Goal: Contribute content: Contribute content

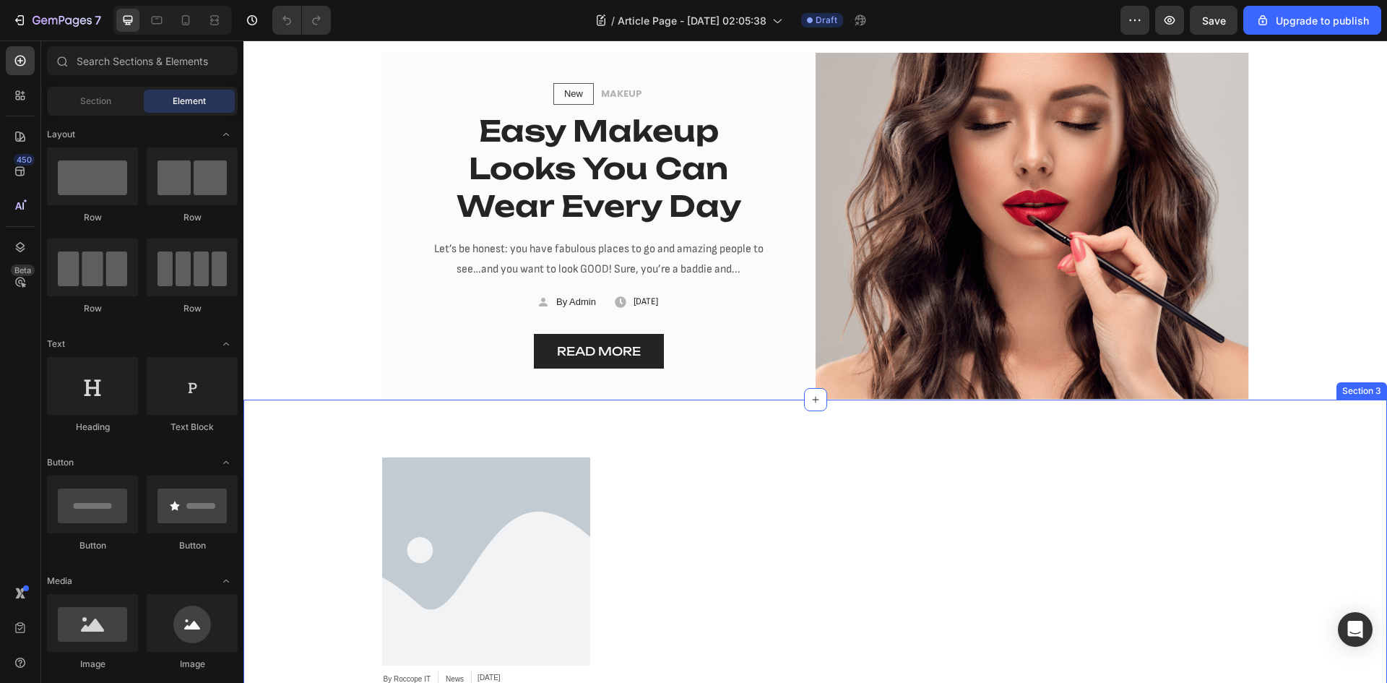
scroll to position [211, 0]
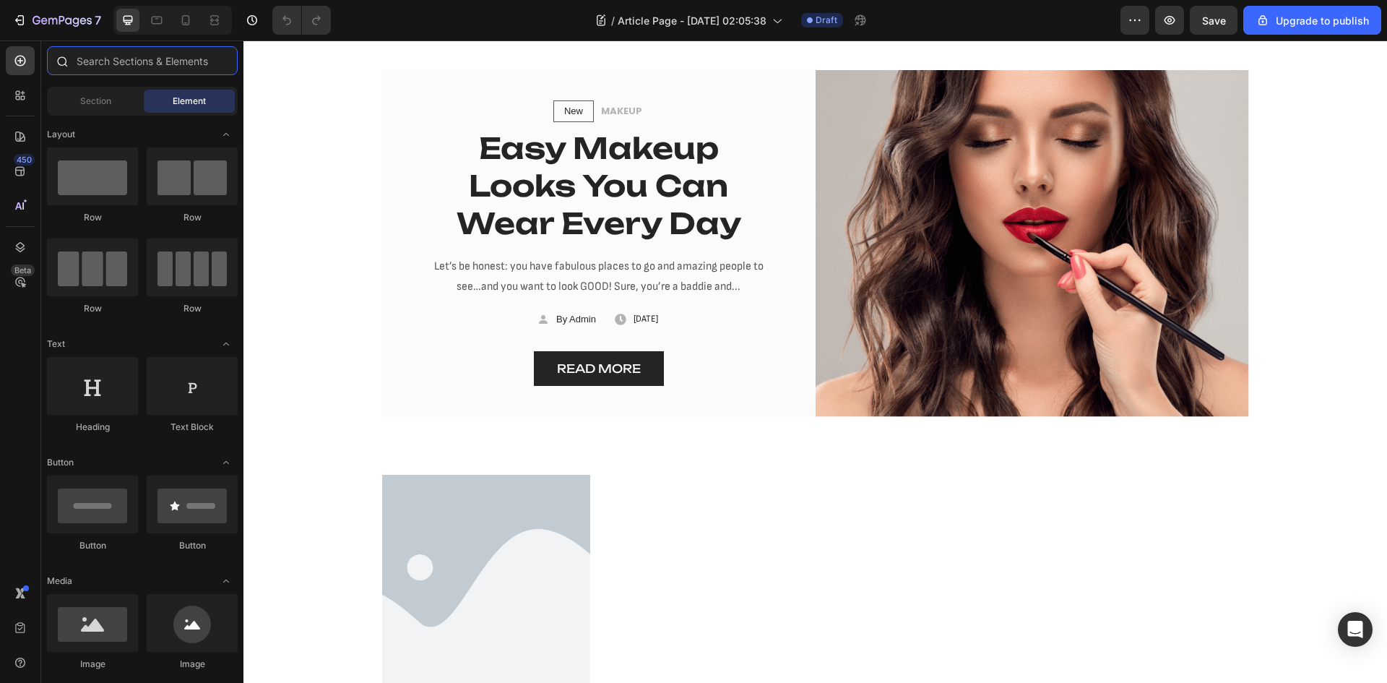
click at [175, 62] on input "text" at bounding box center [142, 60] width 191 height 29
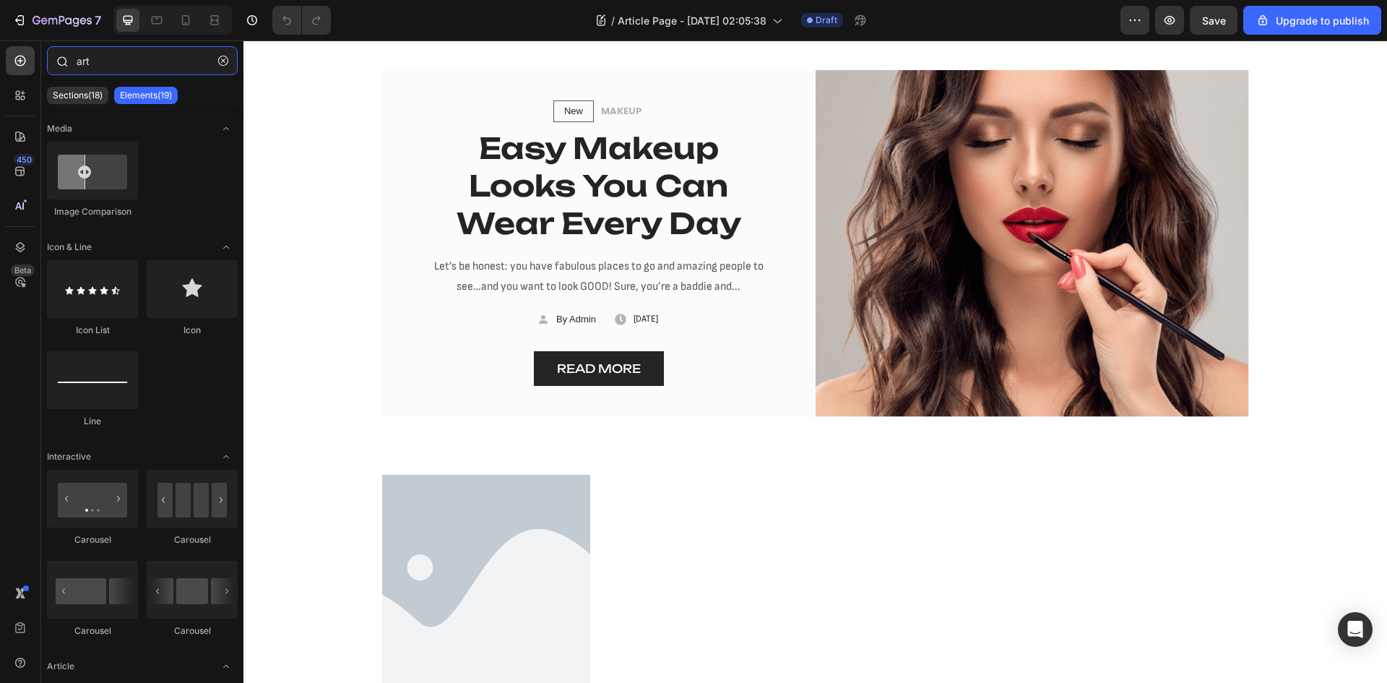
type input "arti"
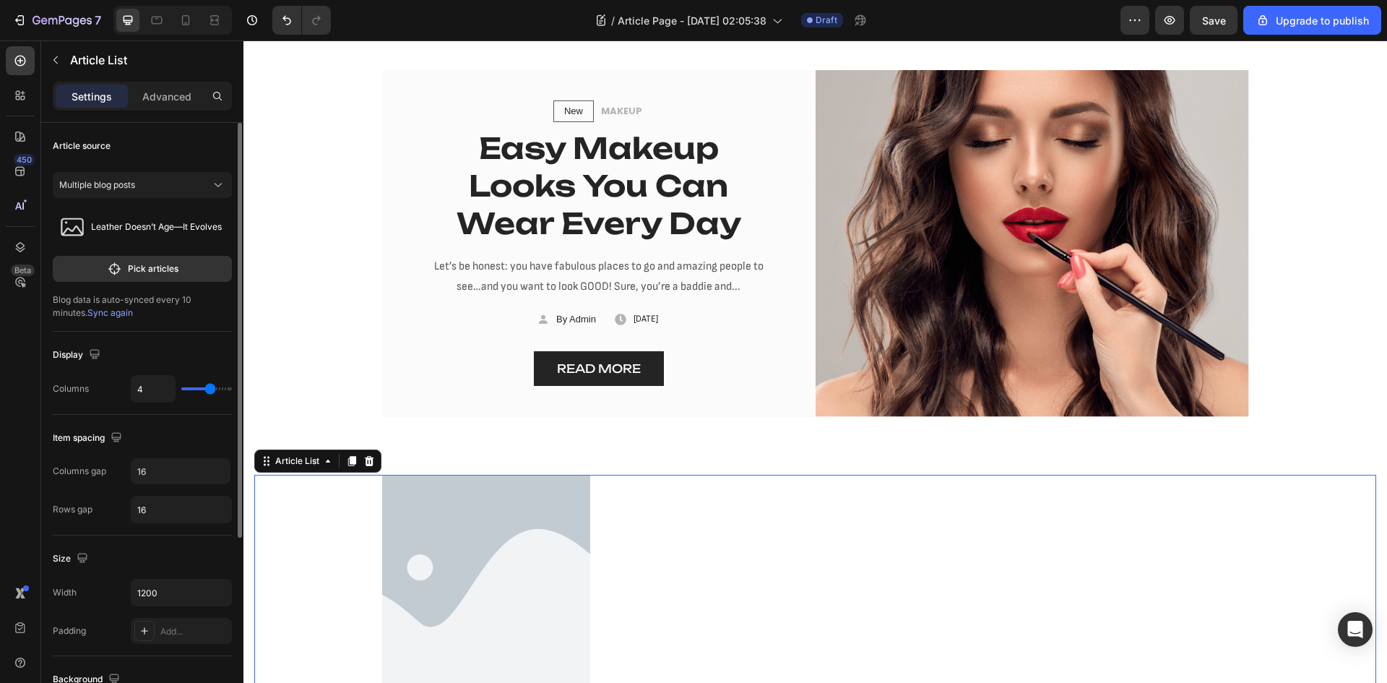
click at [92, 311] on span "Sync again" at bounding box center [110, 312] width 46 height 11
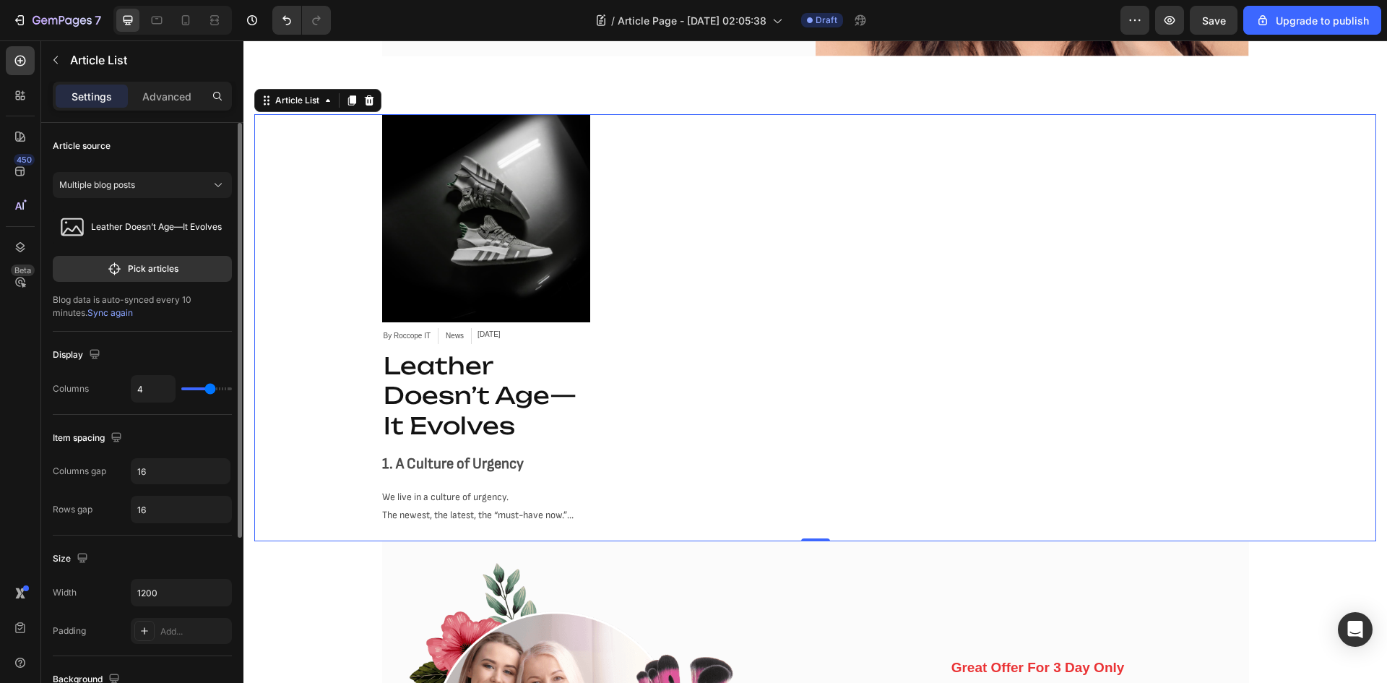
scroll to position [550, 0]
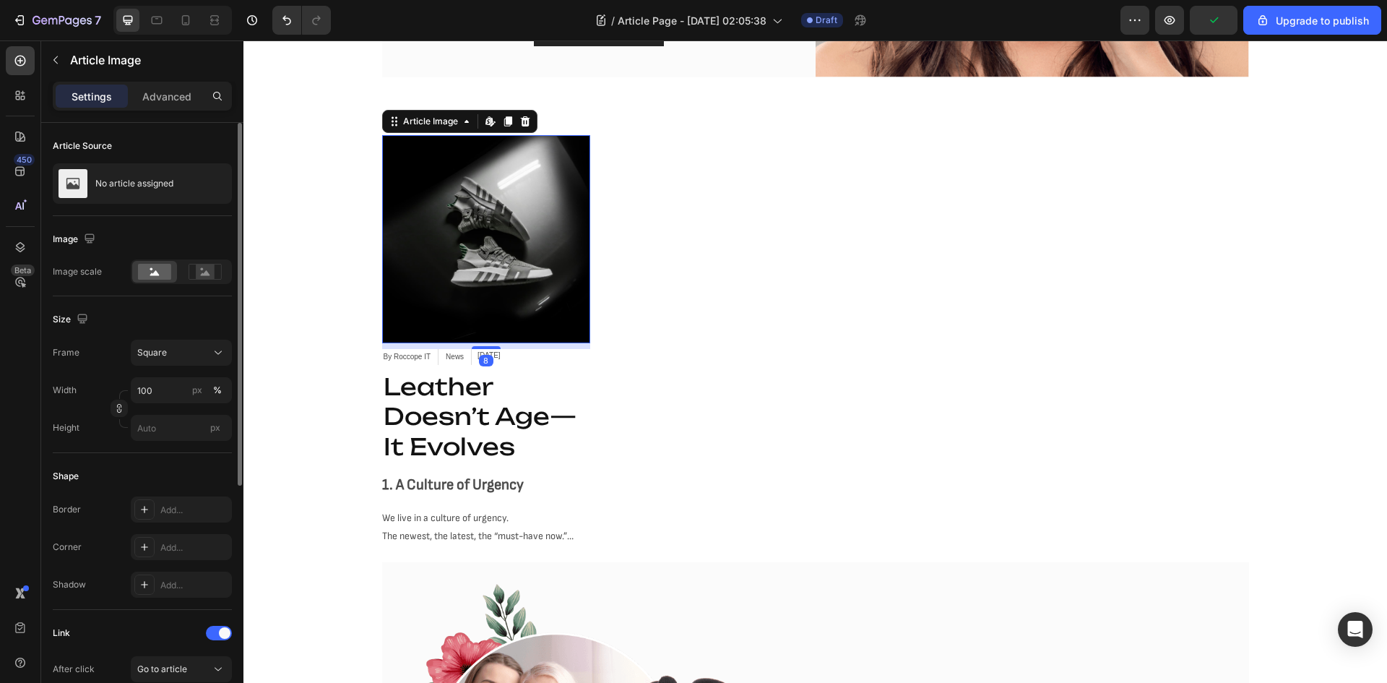
click at [492, 303] on img at bounding box center [486, 239] width 208 height 208
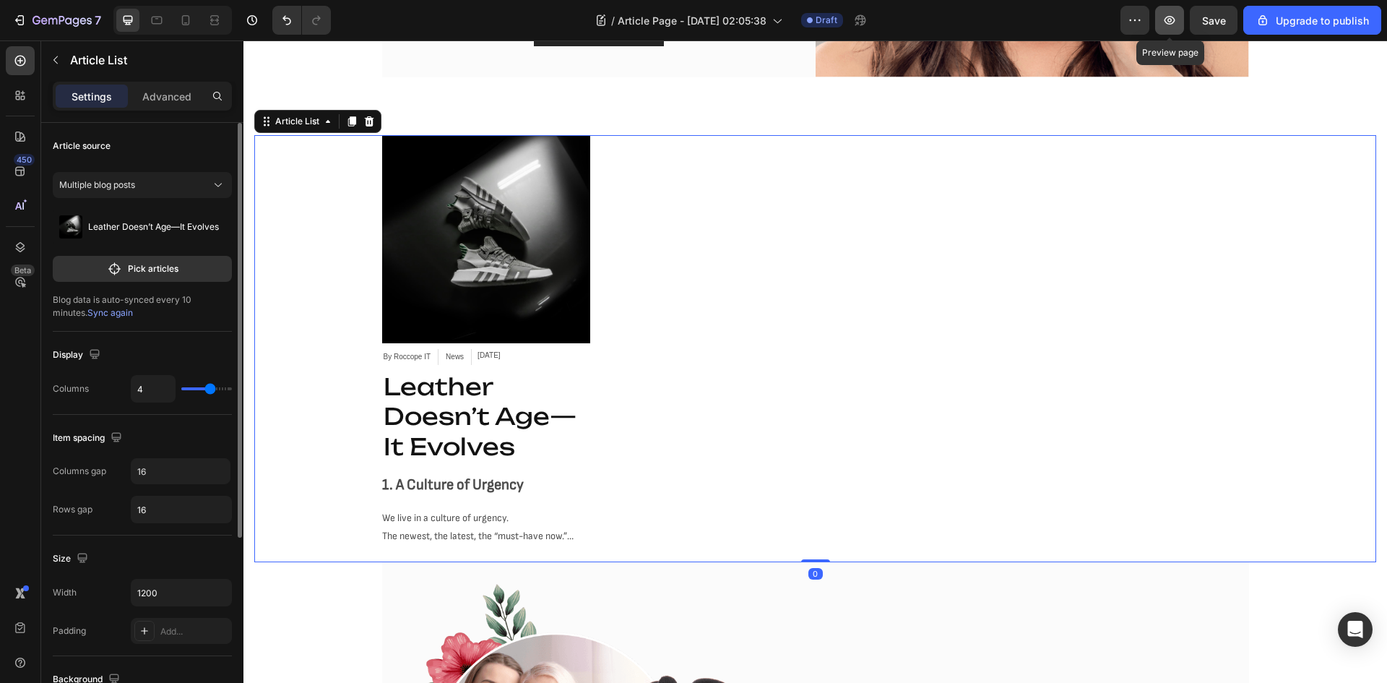
click at [1171, 20] on icon "button" at bounding box center [1169, 20] width 14 height 14
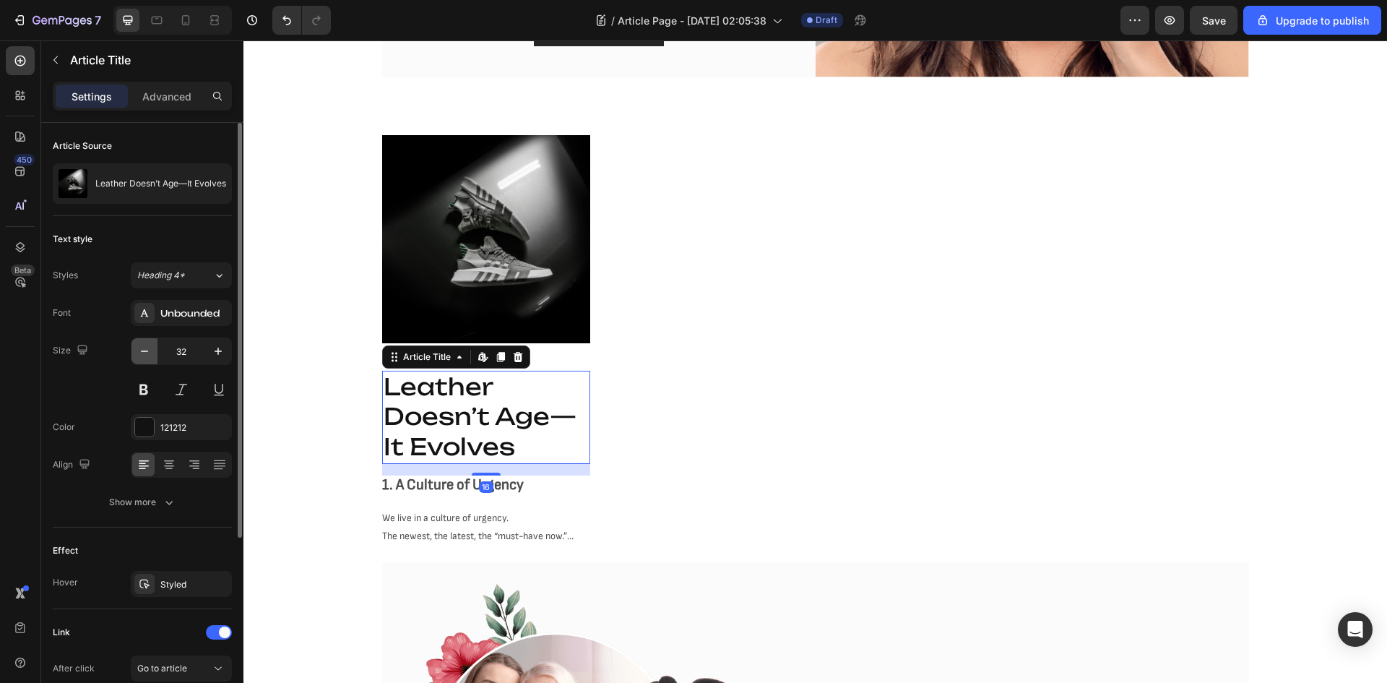
click at [142, 350] on icon "button" at bounding box center [144, 351] width 14 height 14
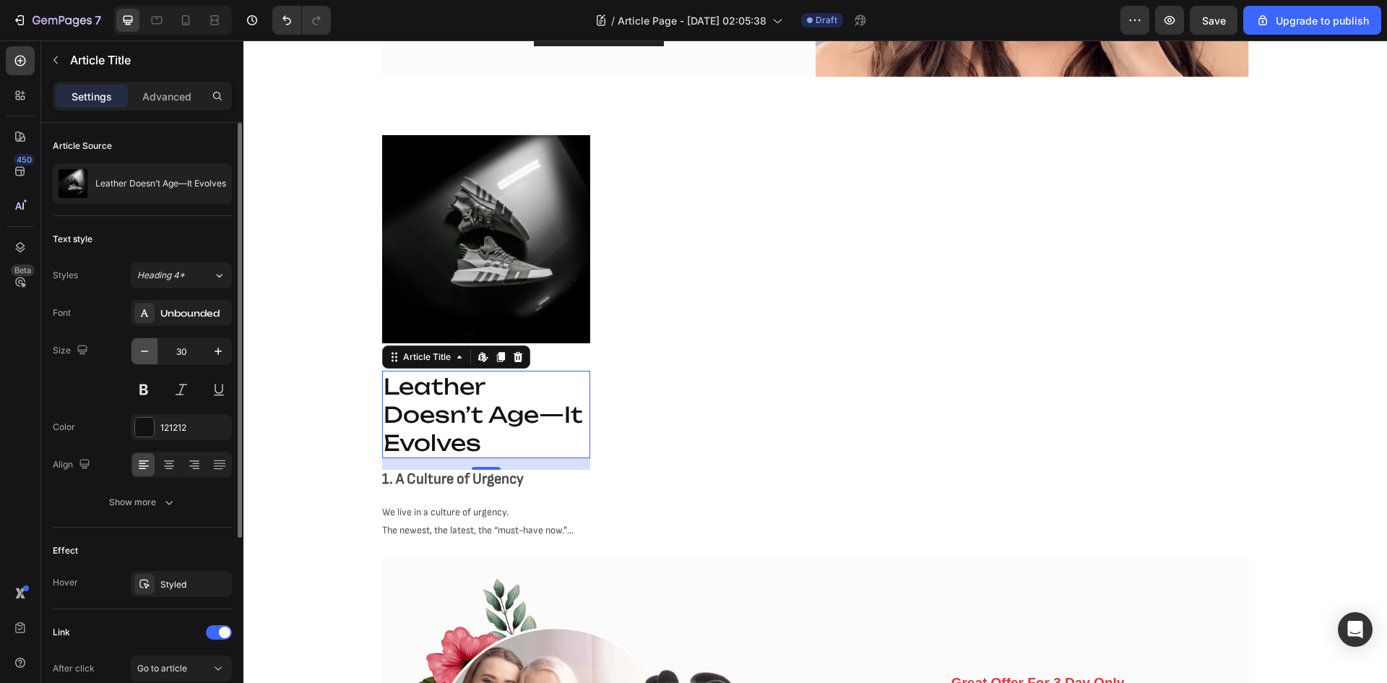
click at [142, 350] on icon "button" at bounding box center [144, 351] width 14 height 14
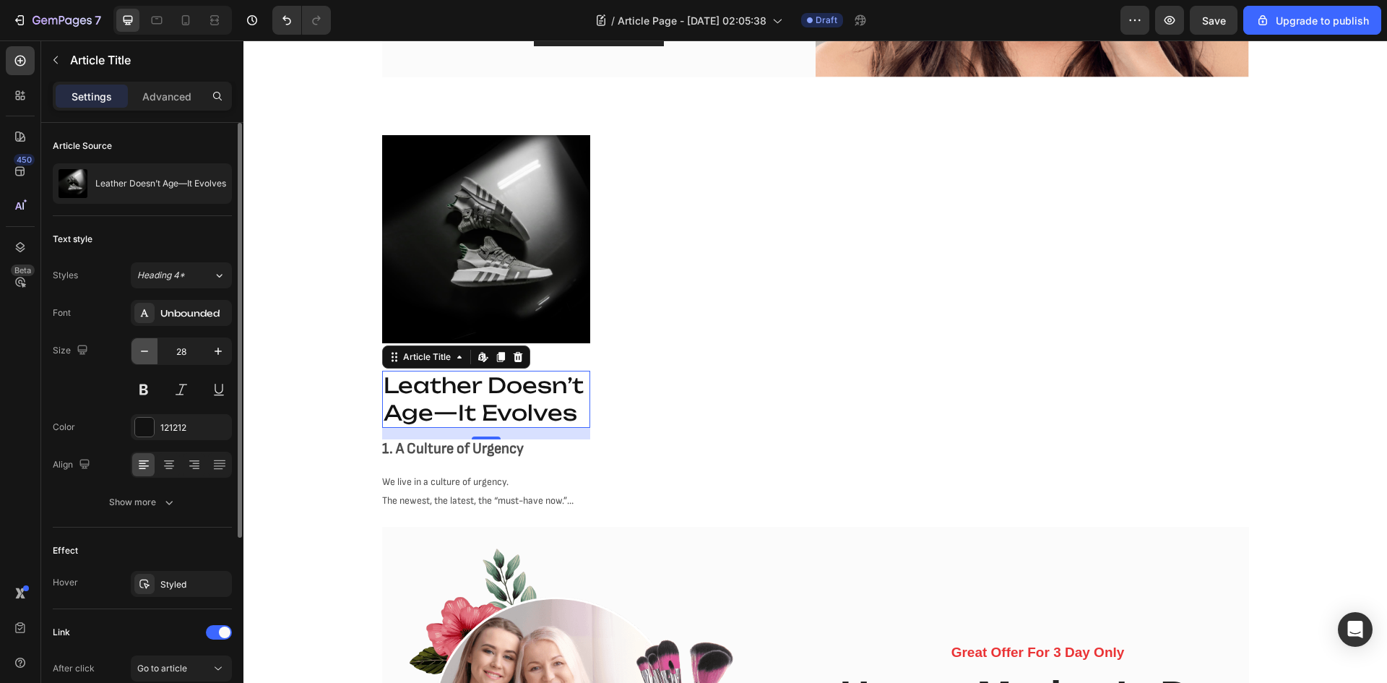
click at [142, 350] on icon "button" at bounding box center [144, 351] width 14 height 14
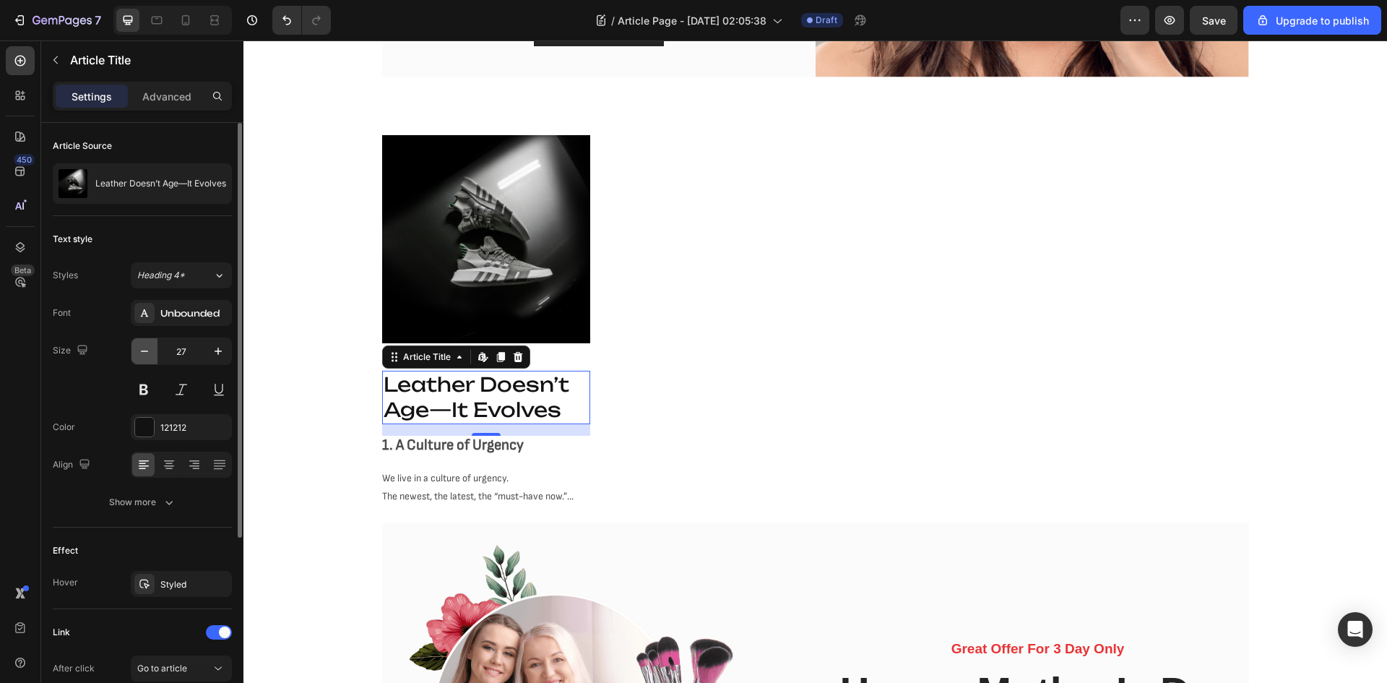
click at [142, 350] on icon "button" at bounding box center [144, 351] width 14 height 14
type input "25"
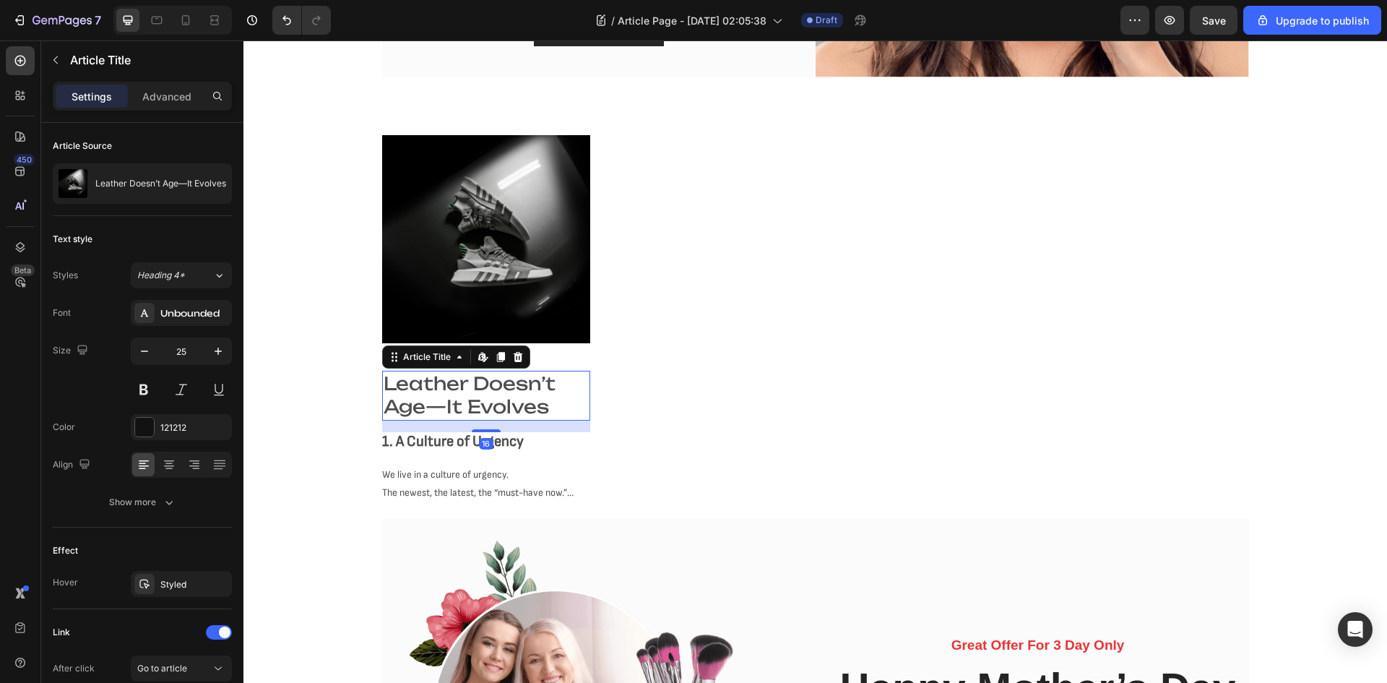
click at [503, 392] on h2 "Leather Doesn’t Age—It Evolves" at bounding box center [486, 396] width 208 height 50
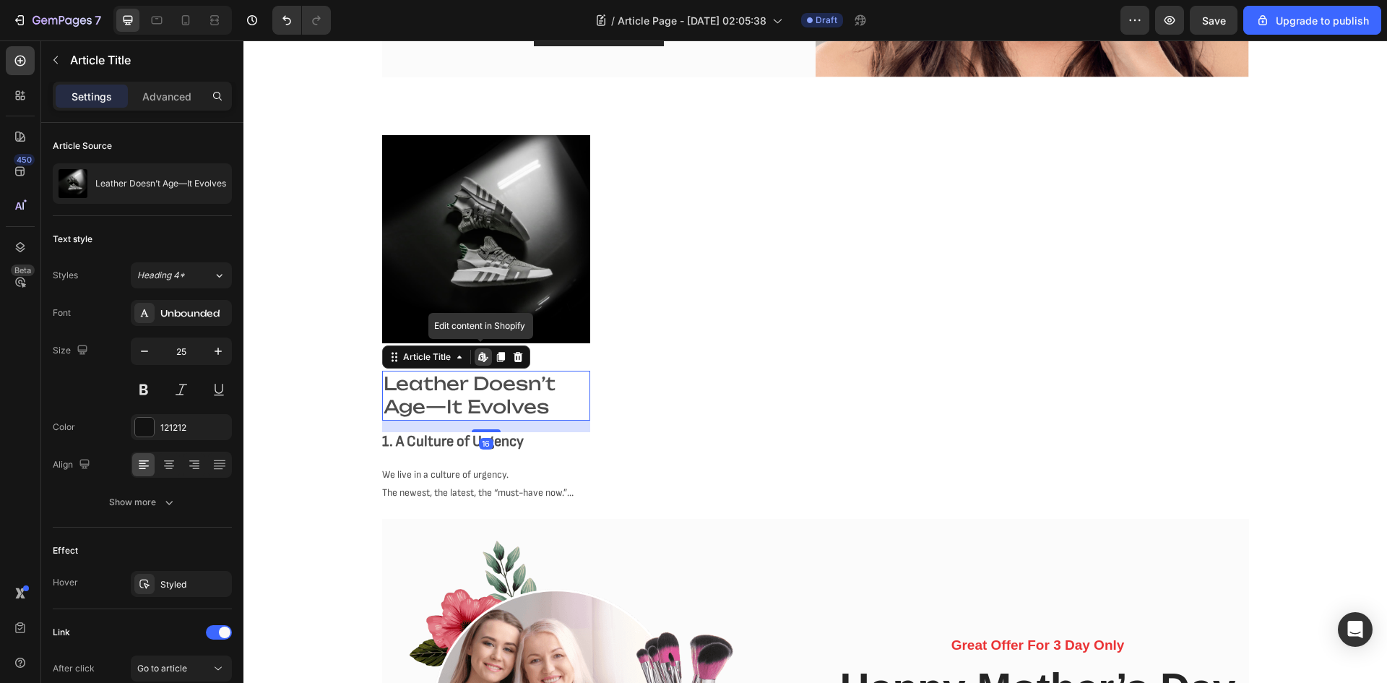
click at [503, 392] on h2 "Leather Doesn’t Age—It Evolves" at bounding box center [486, 396] width 208 height 50
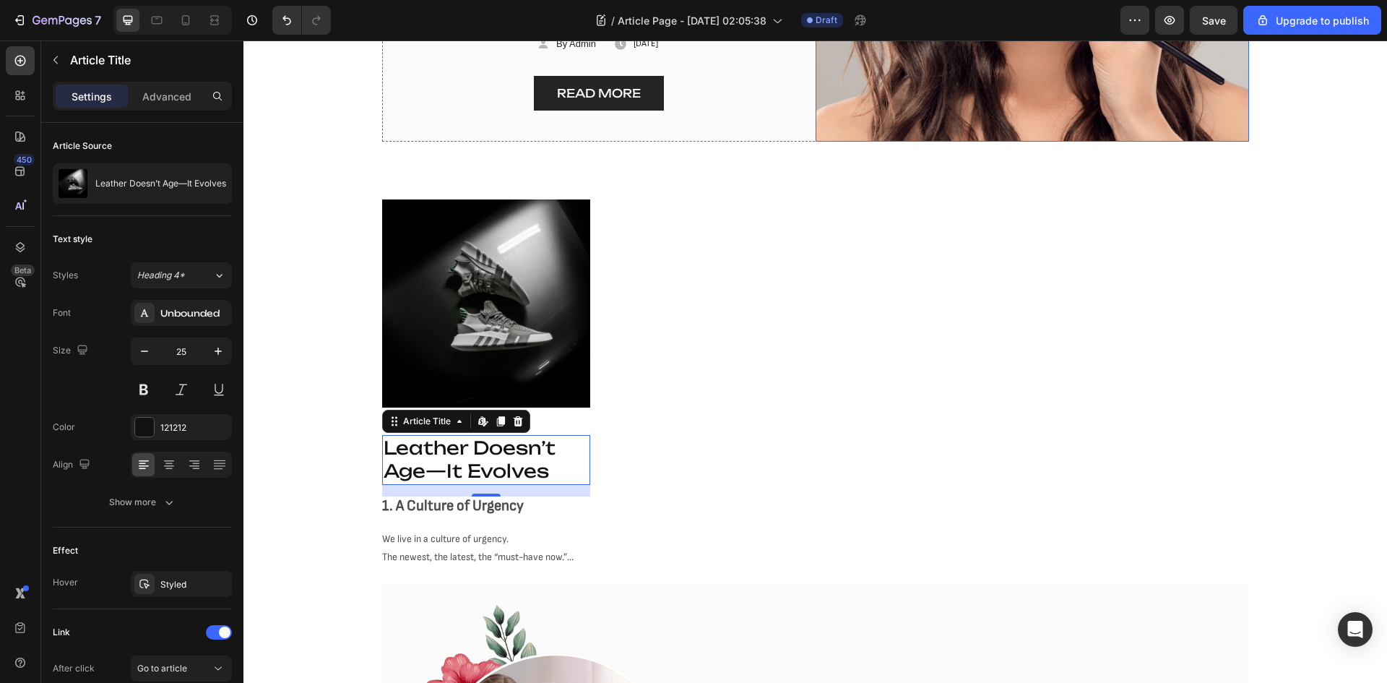
scroll to position [487, 0]
click at [187, 24] on icon at bounding box center [185, 20] width 14 height 14
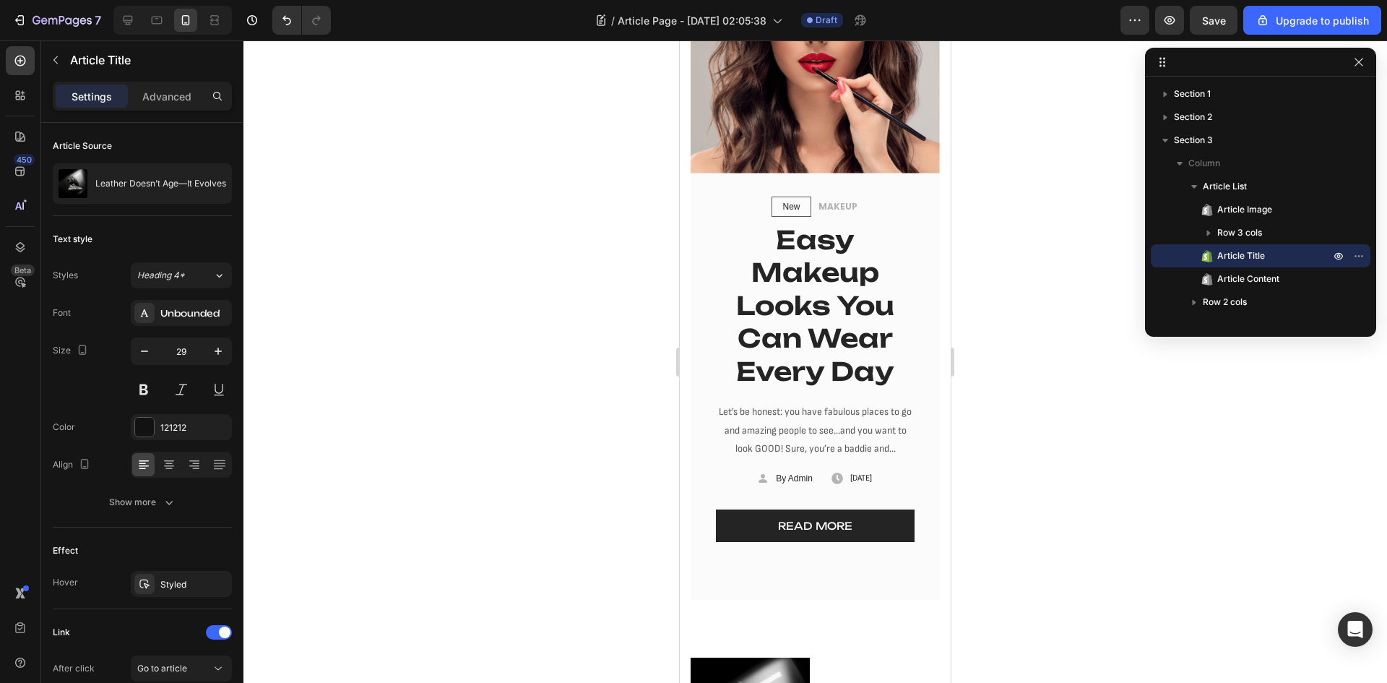
scroll to position [298, 0]
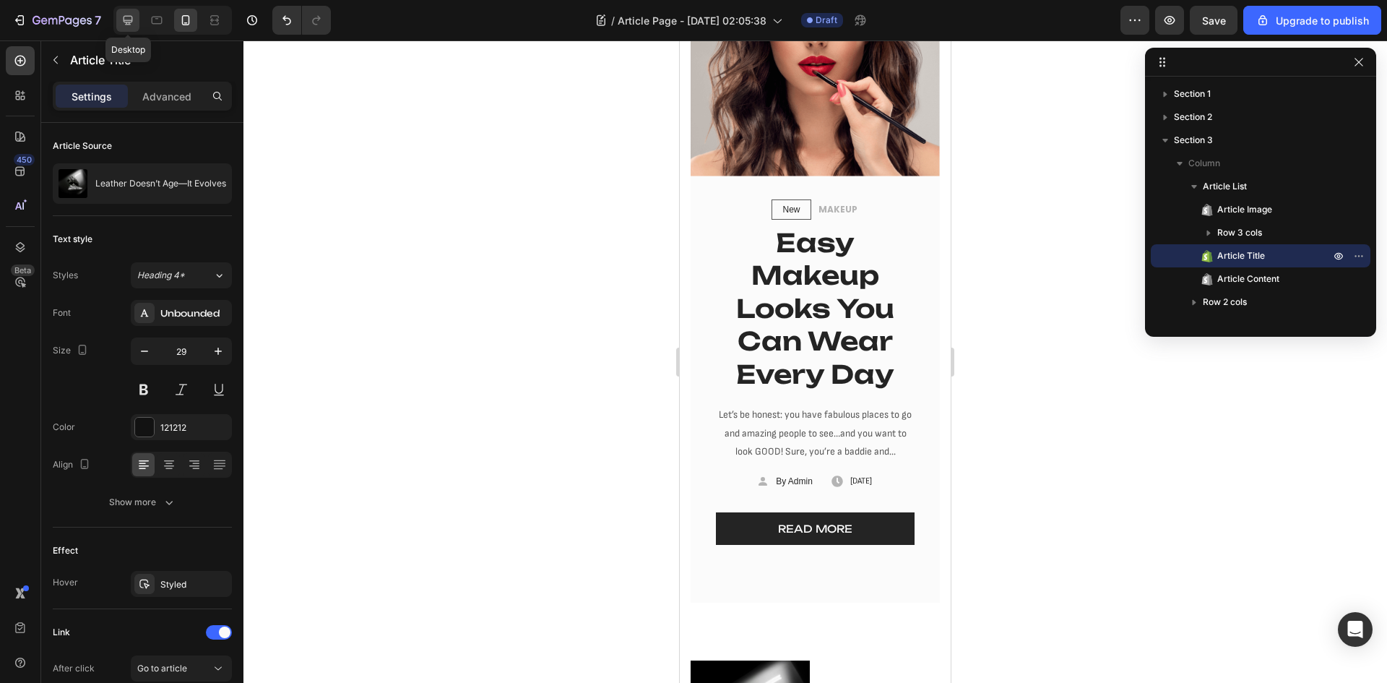
click at [127, 22] on icon at bounding box center [128, 20] width 9 height 9
type input "25"
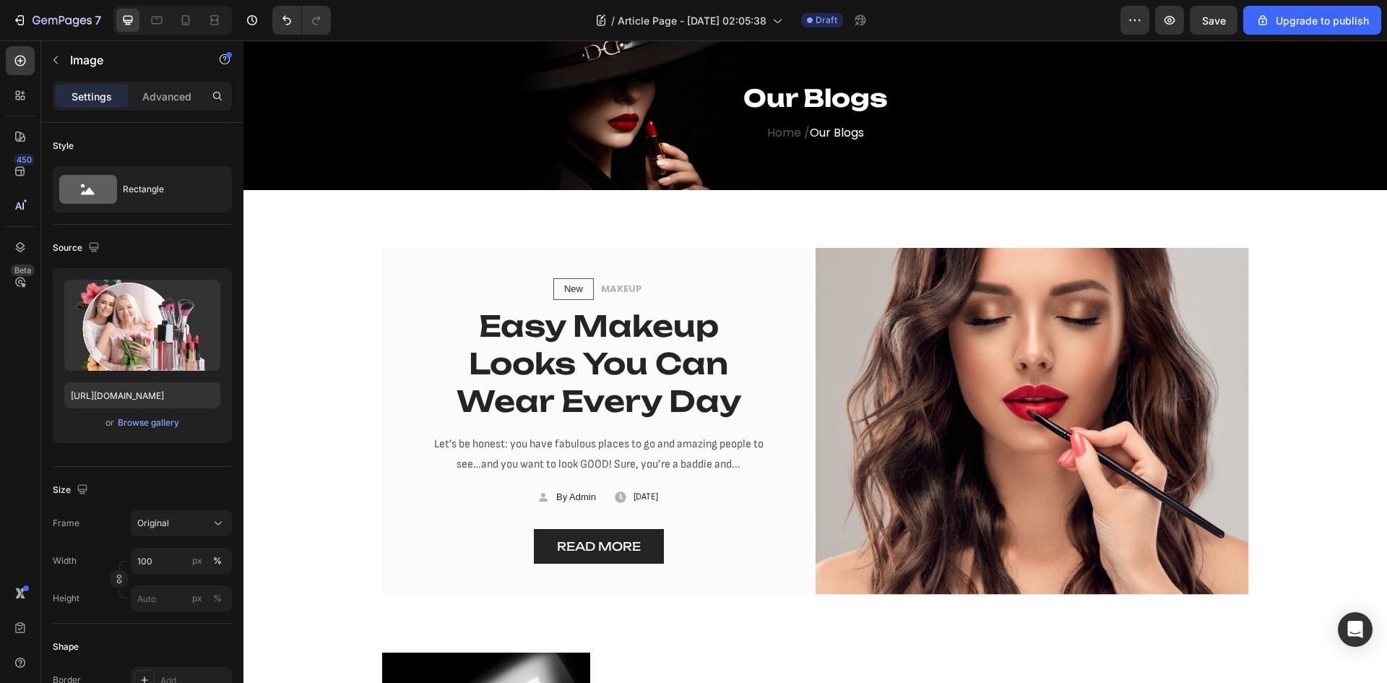
scroll to position [33, 0]
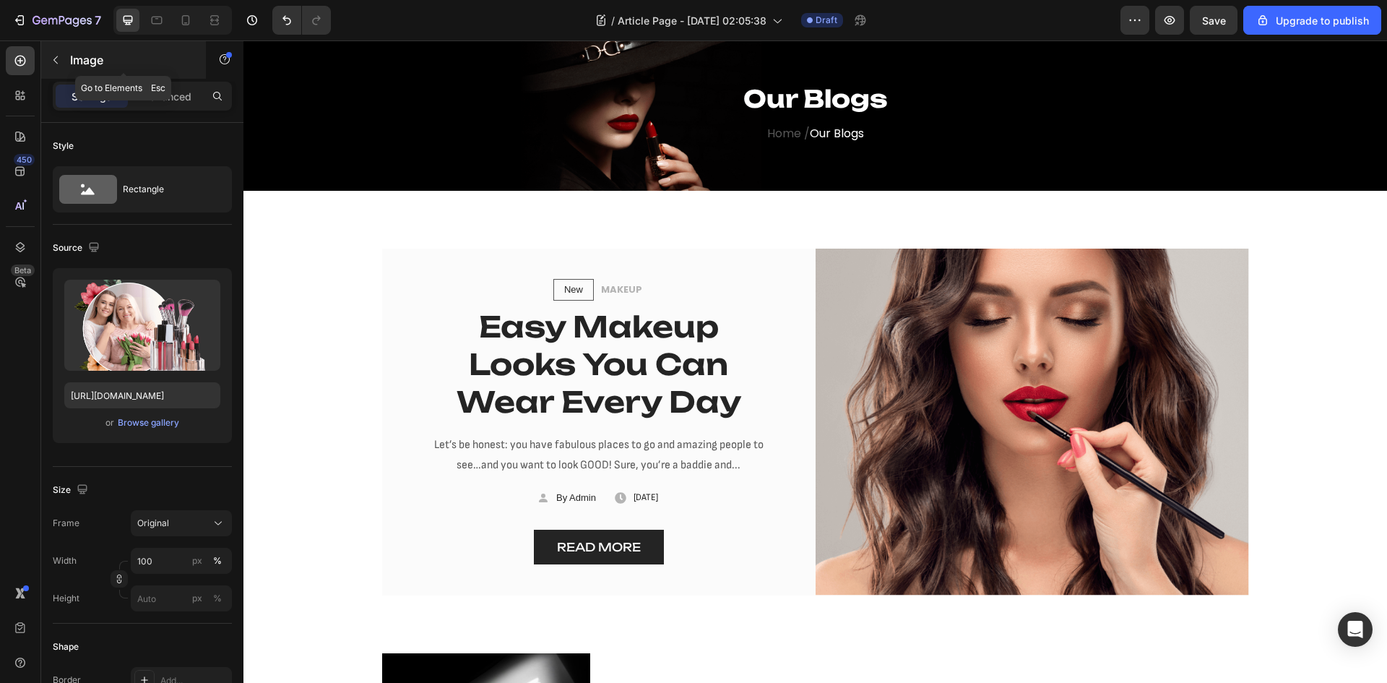
click at [58, 64] on icon "button" at bounding box center [55, 60] width 4 height 8
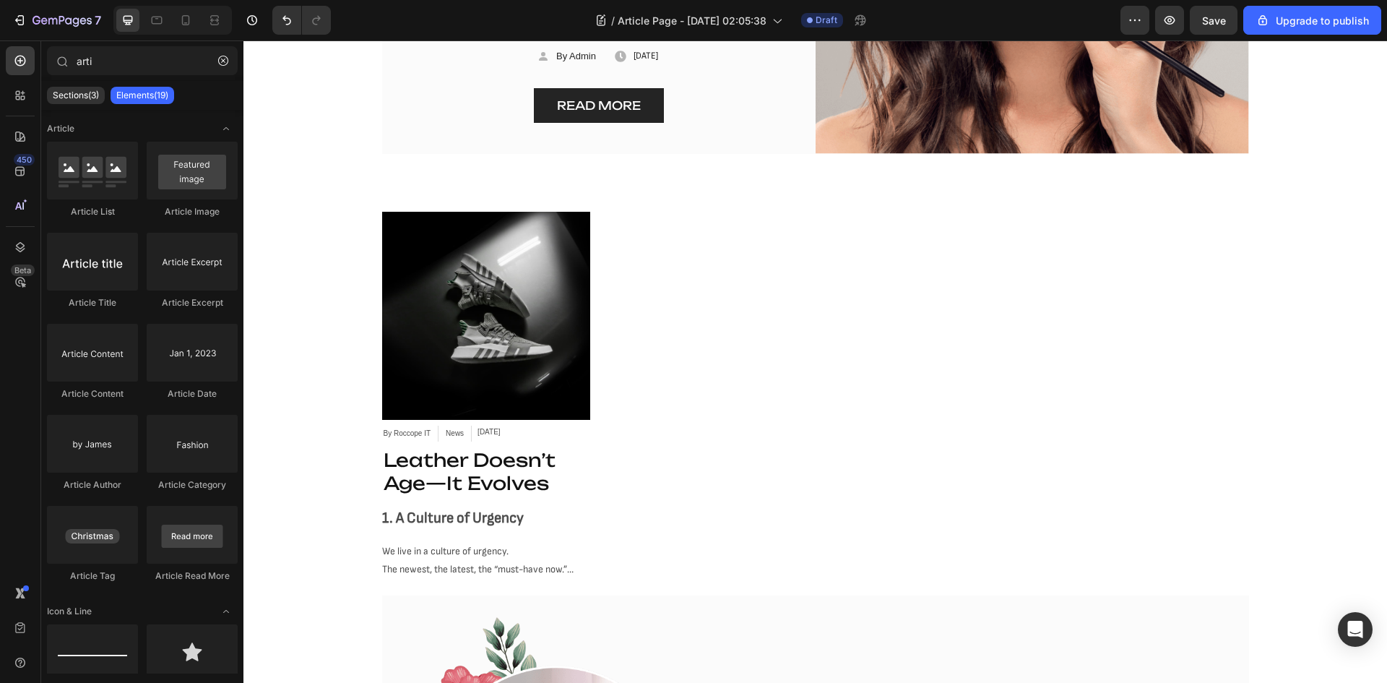
scroll to position [479, 0]
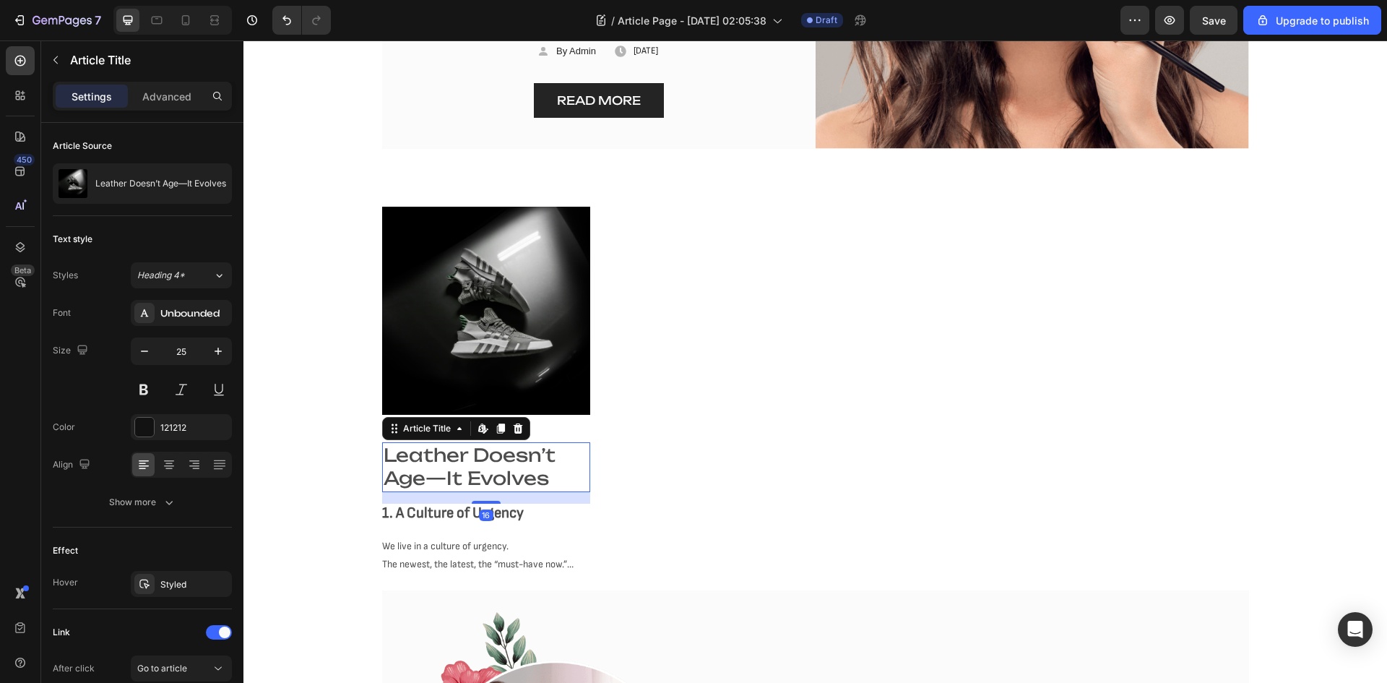
click at [459, 470] on h2 "Leather Doesn’t Age—It Evolves" at bounding box center [486, 467] width 208 height 50
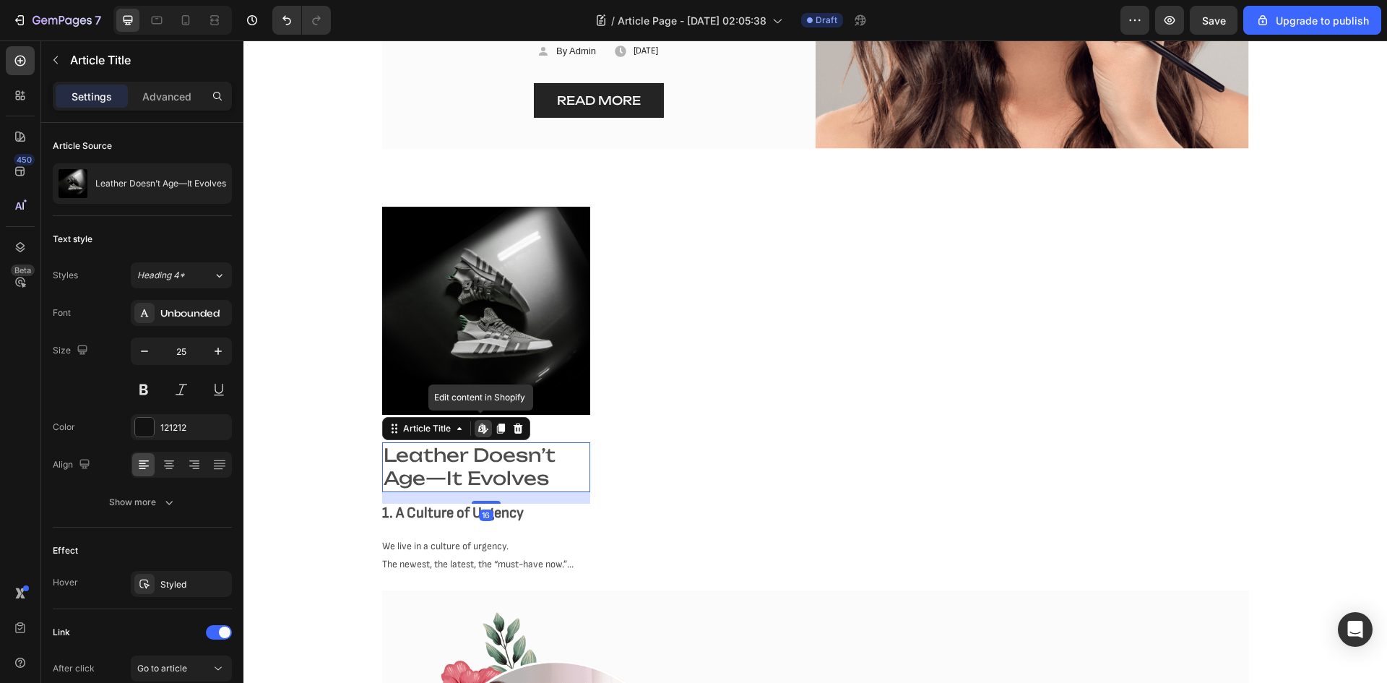
click at [459, 470] on h2 "Leather Doesn’t Age—It Evolves" at bounding box center [486, 467] width 208 height 50
click at [463, 468] on h2 "Leather Doesn’t Age—It Evolves" at bounding box center [486, 467] width 208 height 50
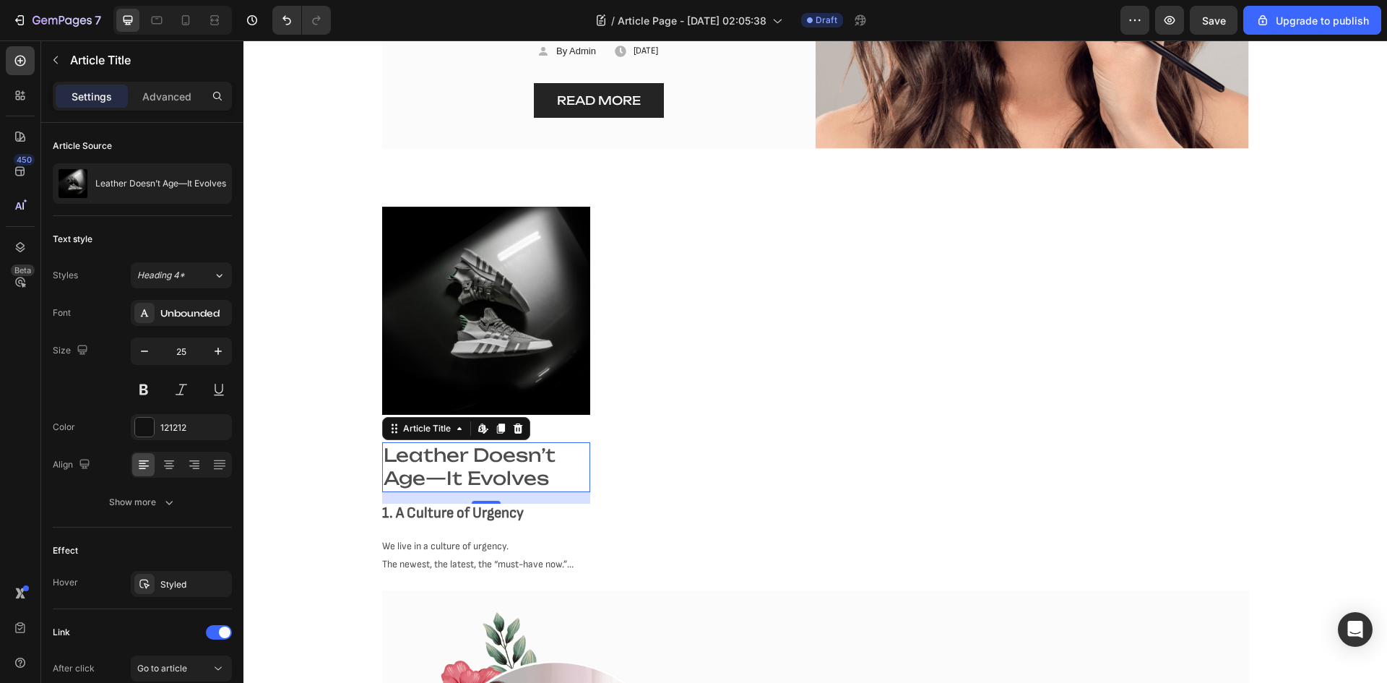
click at [463, 468] on h2 "Leather Doesn’t Age—It Evolves" at bounding box center [486, 467] width 208 height 50
click at [459, 472] on h2 "Leather Doesn’t Age—It Evolves" at bounding box center [486, 467] width 208 height 50
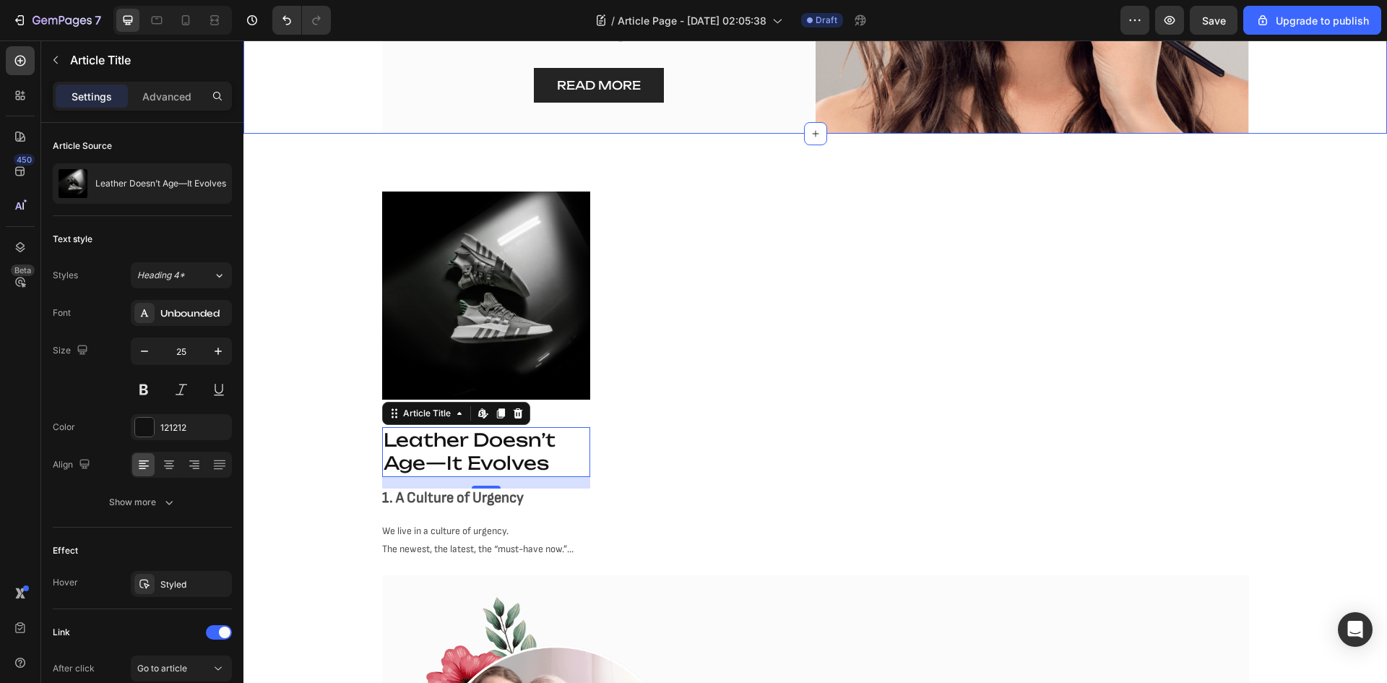
scroll to position [497, 0]
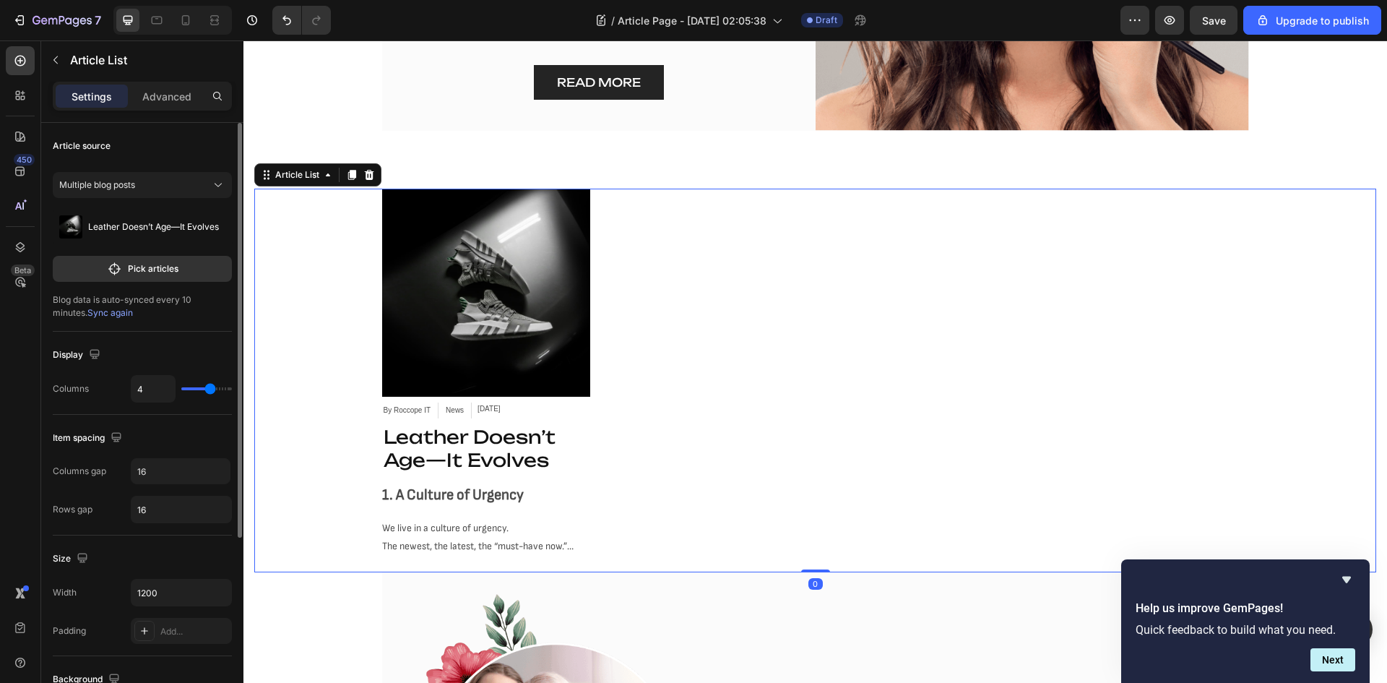
click at [87, 314] on span "Sync again" at bounding box center [110, 312] width 46 height 11
type input "3"
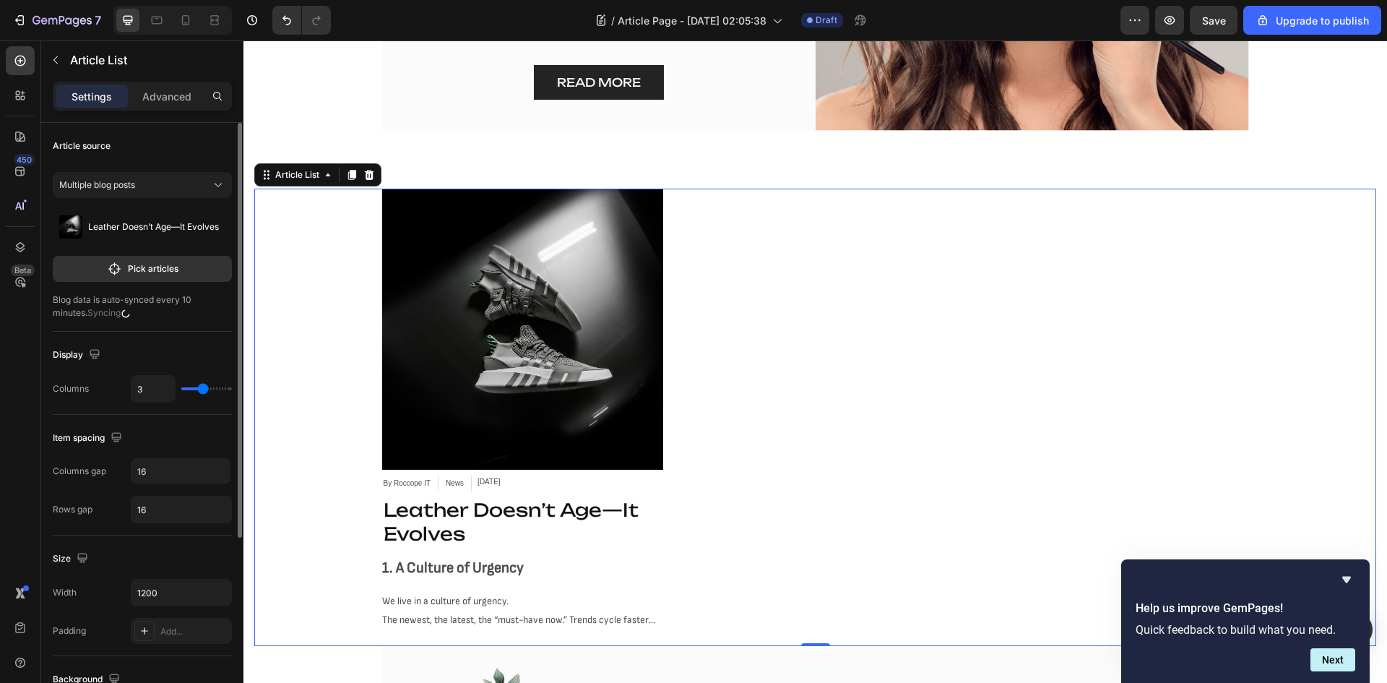
drag, startPoint x: 212, startPoint y: 390, endPoint x: 204, endPoint y: 392, distance: 8.2
type input "3"
click at [204, 390] on input "range" at bounding box center [206, 388] width 51 height 3
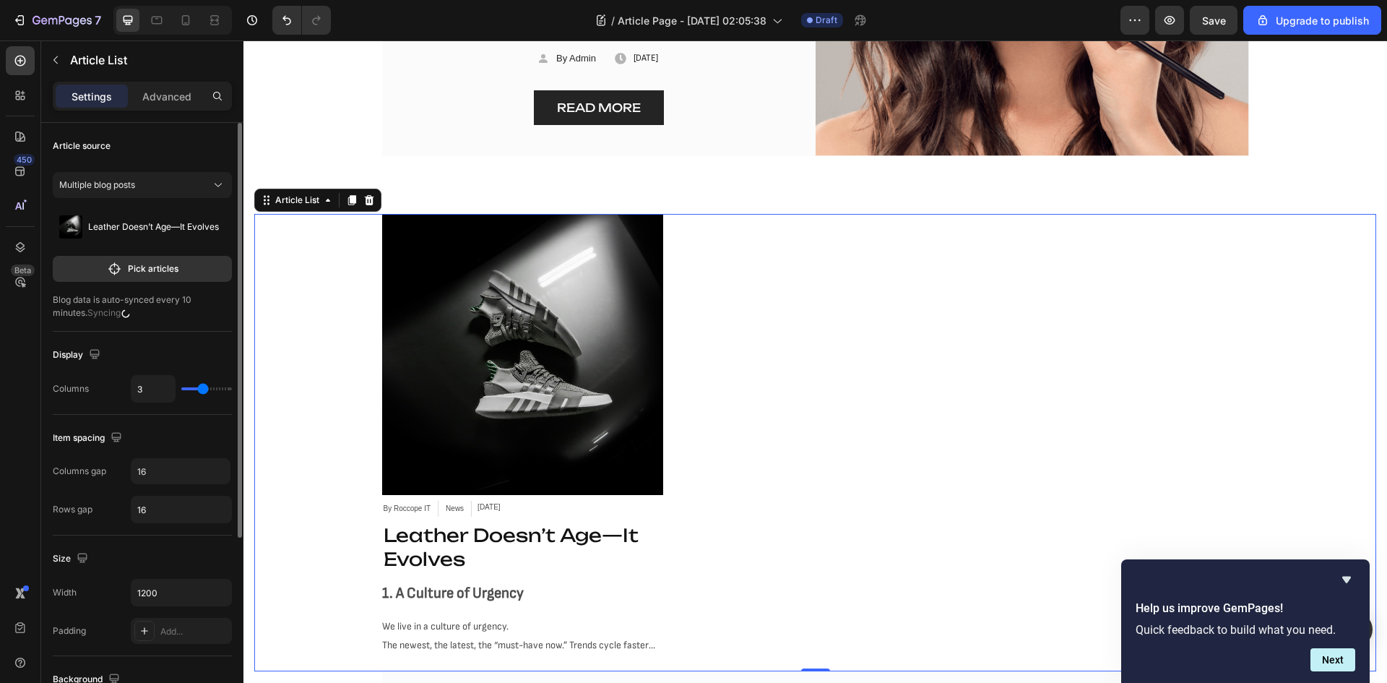
scroll to position [12, 0]
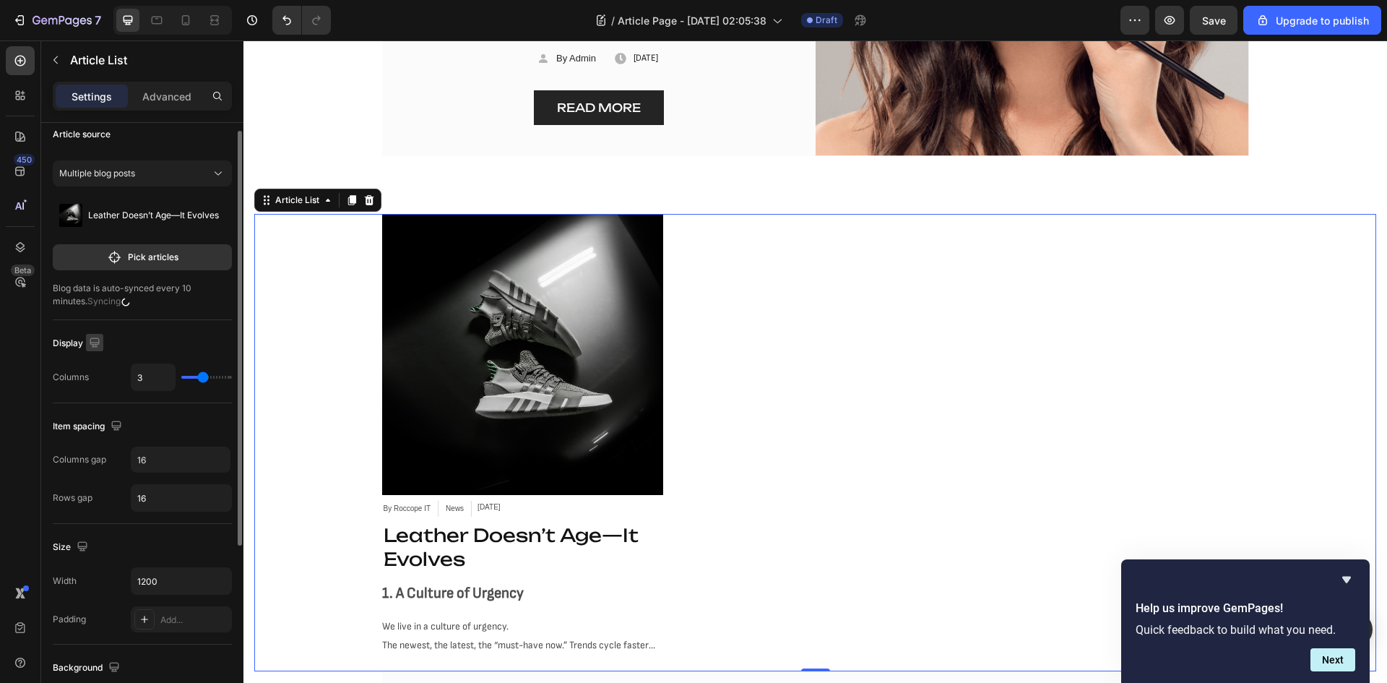
click at [92, 343] on icon "button" at bounding box center [94, 342] width 14 height 14
click at [95, 418] on icon "button" at bounding box center [97, 417] width 14 height 14
type input "2"
type input "100%"
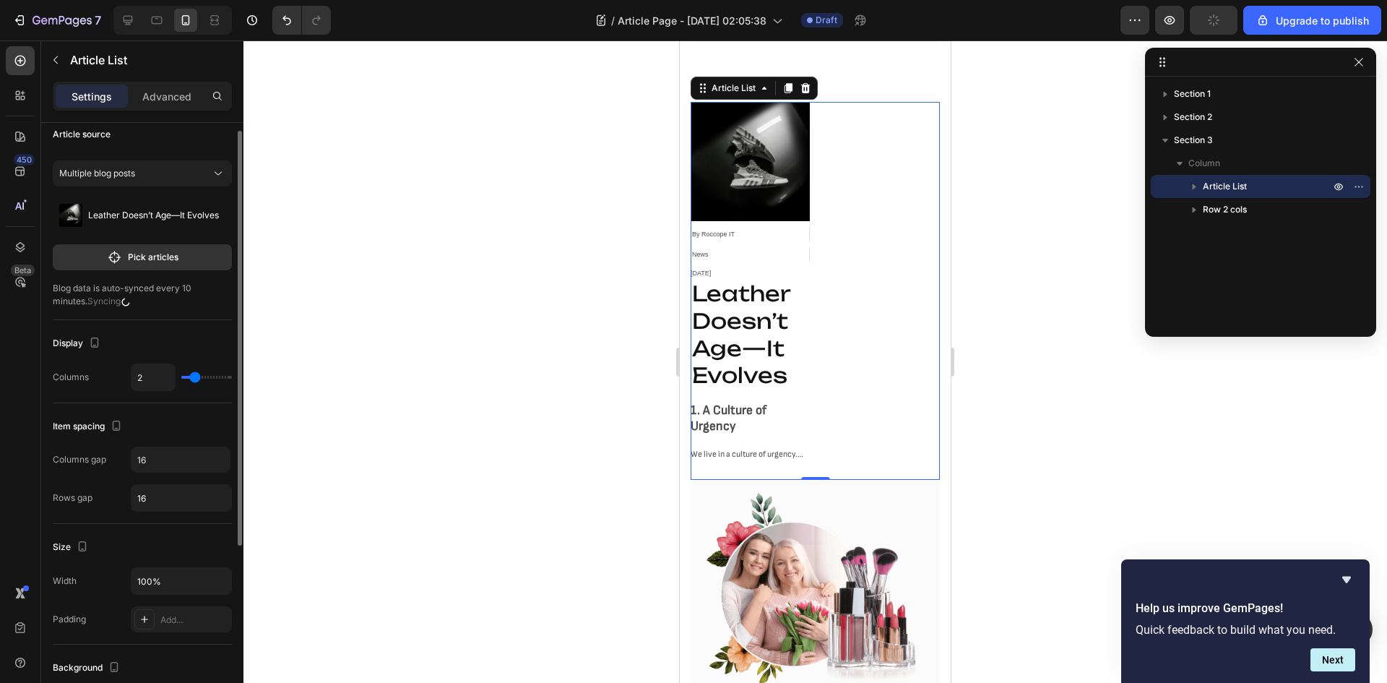
scroll to position [865, 0]
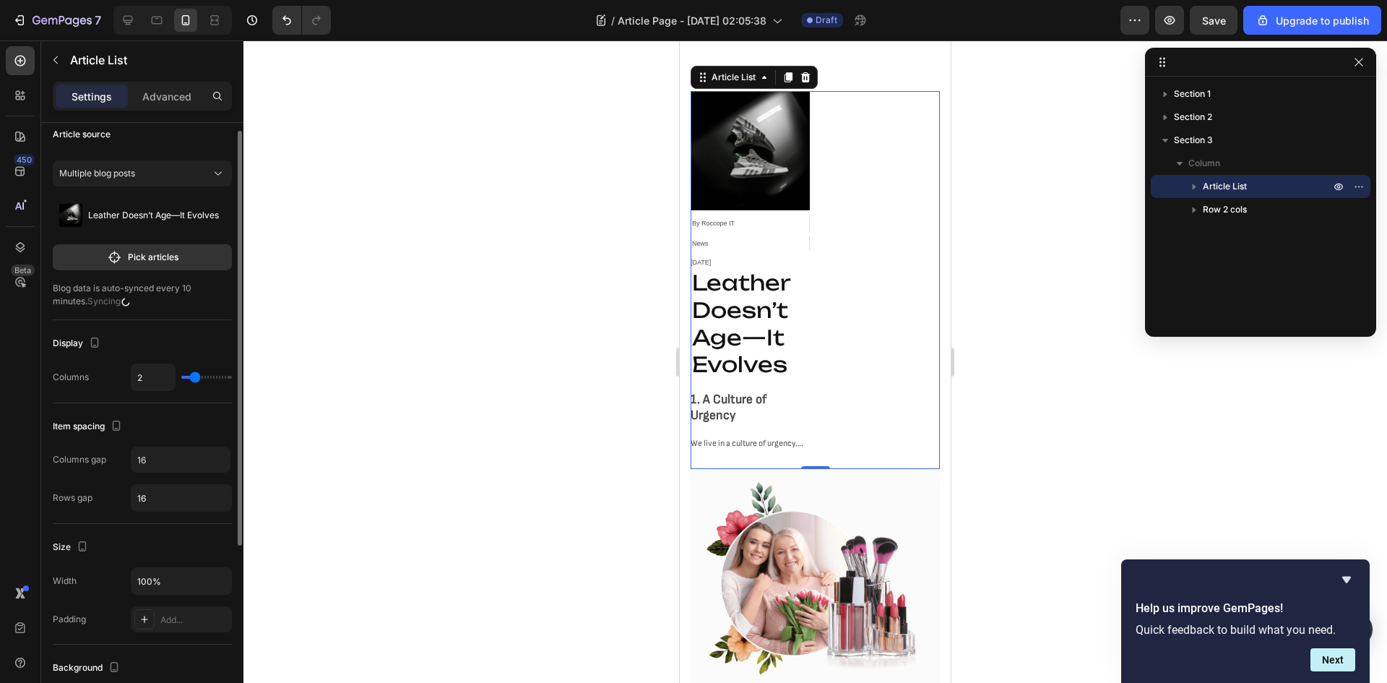
type input "1"
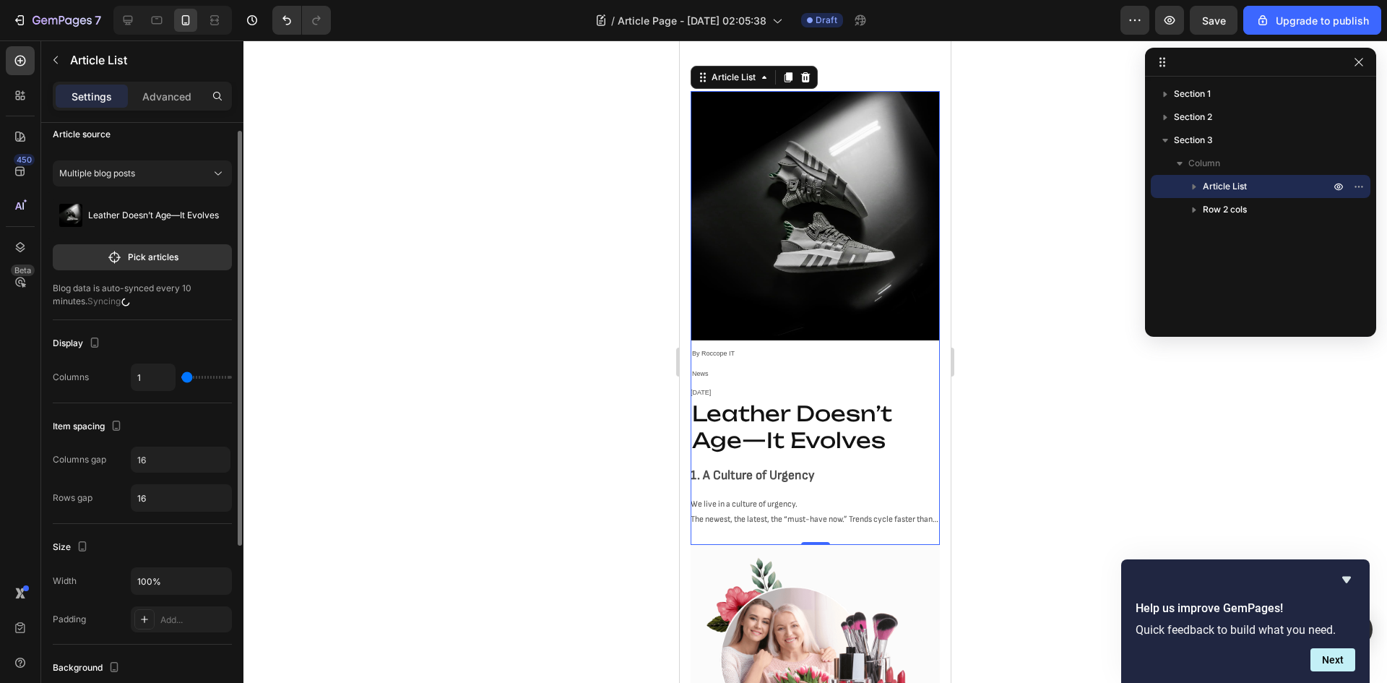
type input "1"
click at [189, 376] on input "range" at bounding box center [206, 377] width 51 height 3
type input "2"
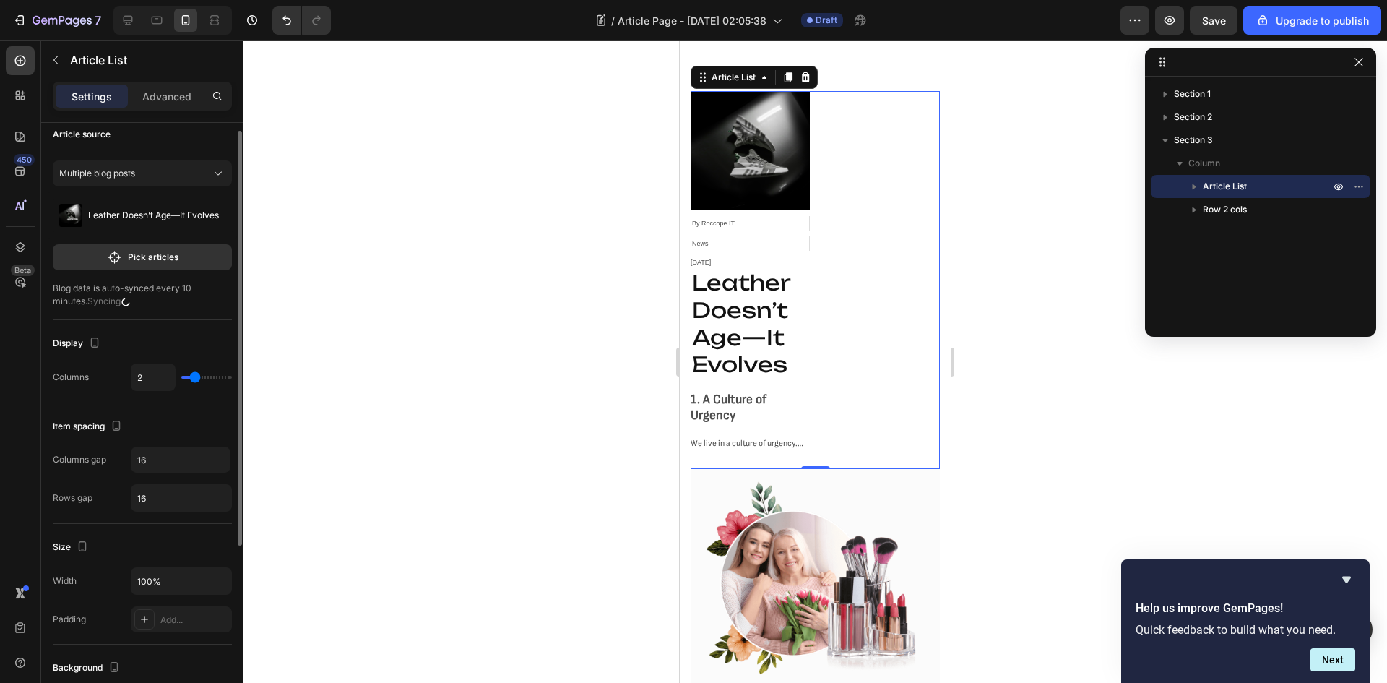
type input "2"
click at [195, 376] on input "range" at bounding box center [206, 377] width 51 height 3
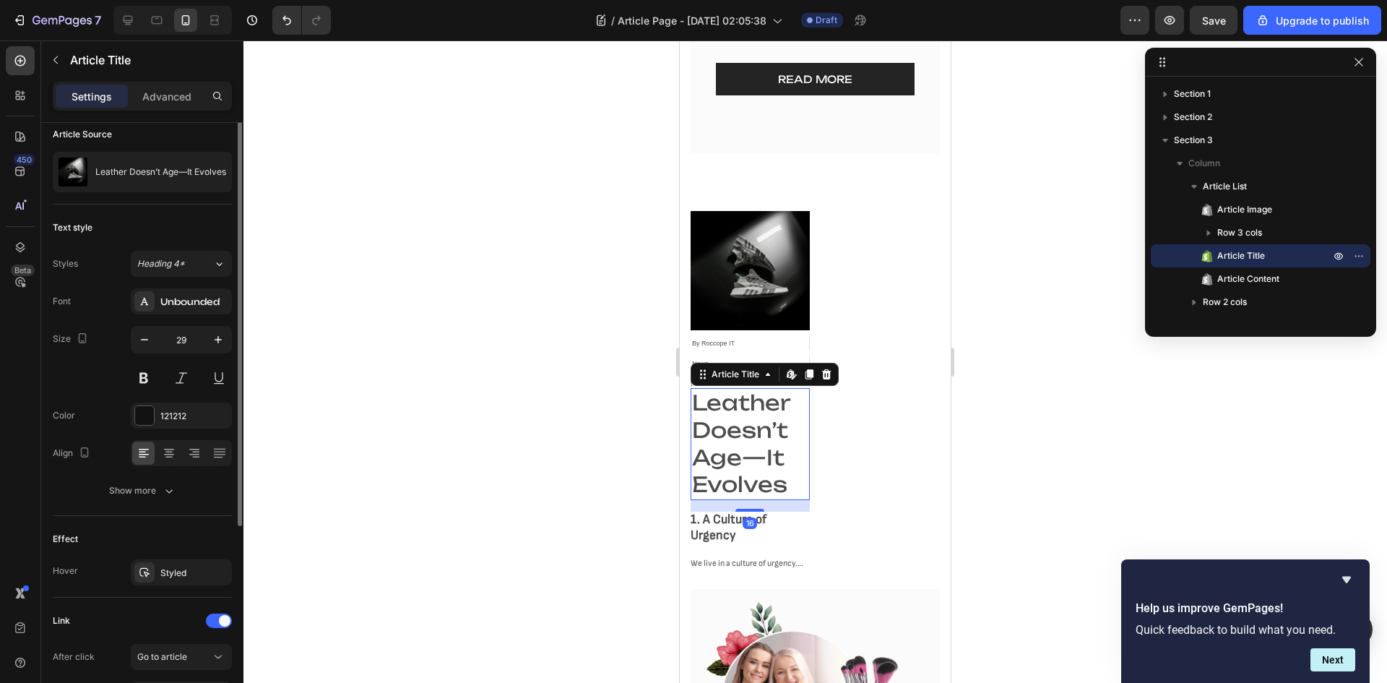
scroll to position [0, 0]
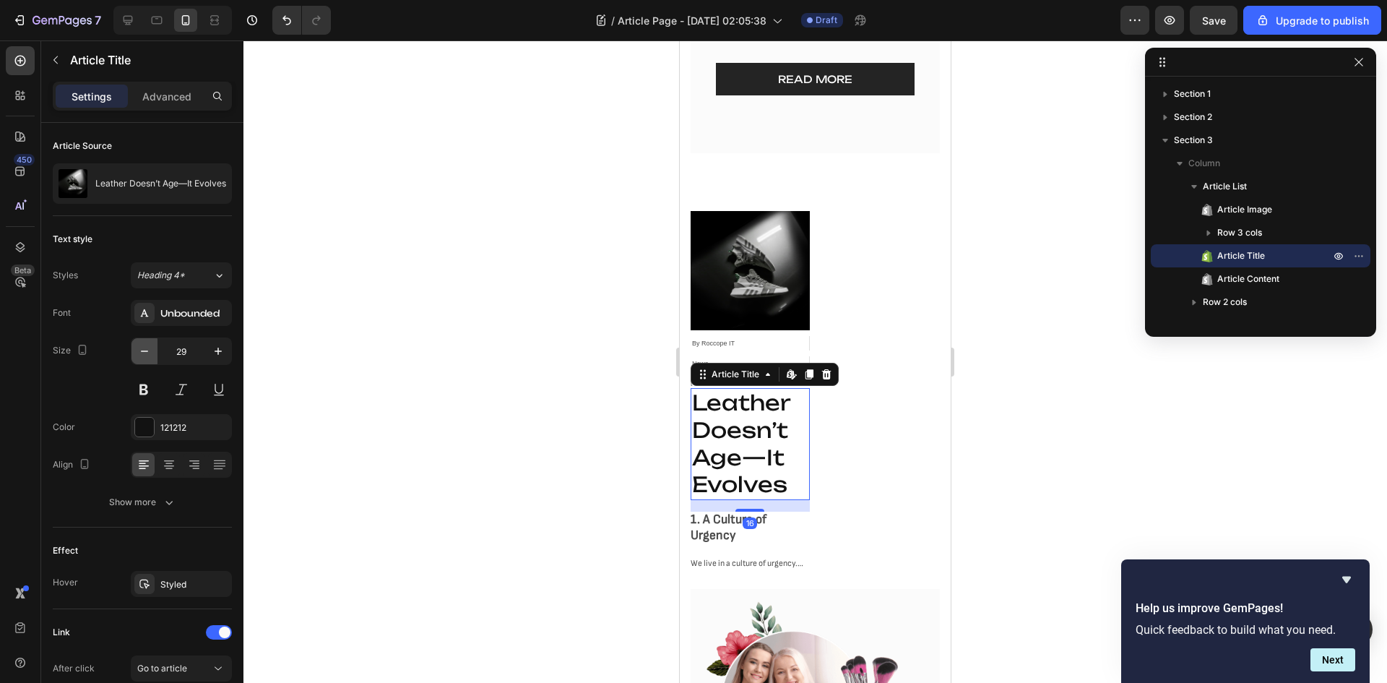
click at [138, 344] on icon "button" at bounding box center [144, 351] width 14 height 14
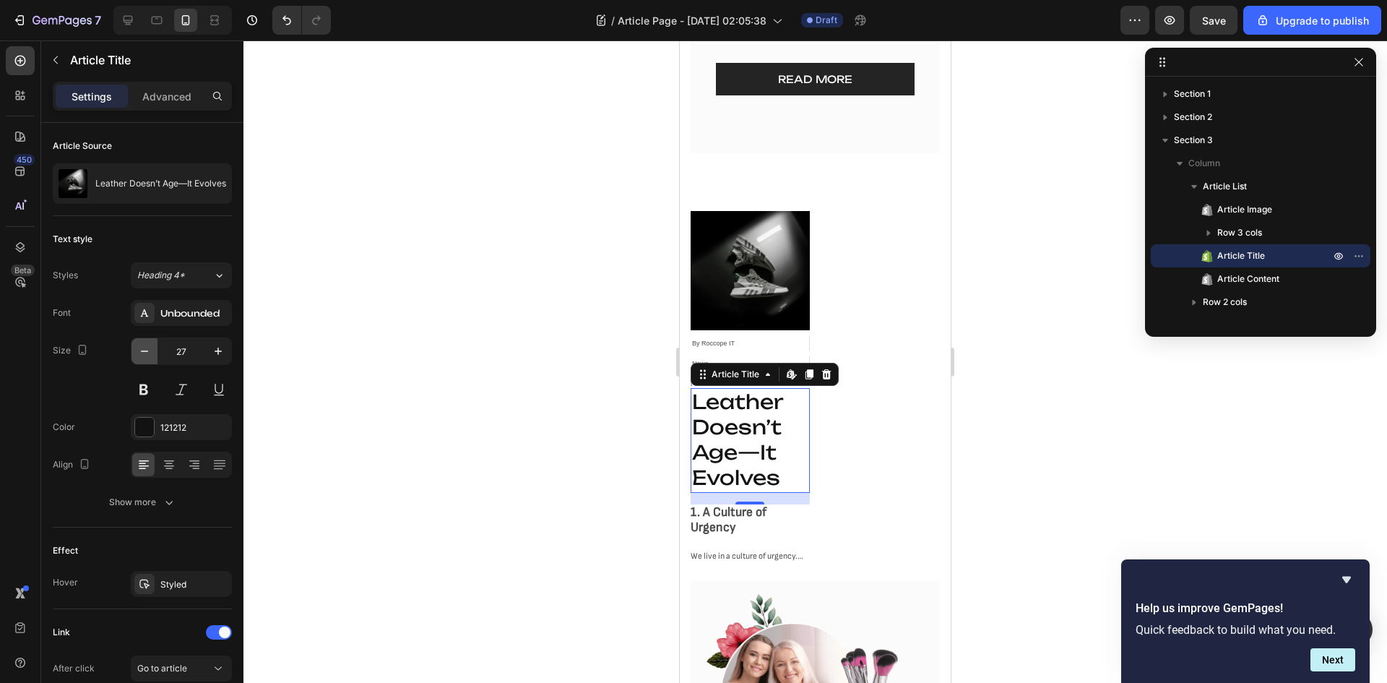
click at [138, 344] on icon "button" at bounding box center [144, 351] width 14 height 14
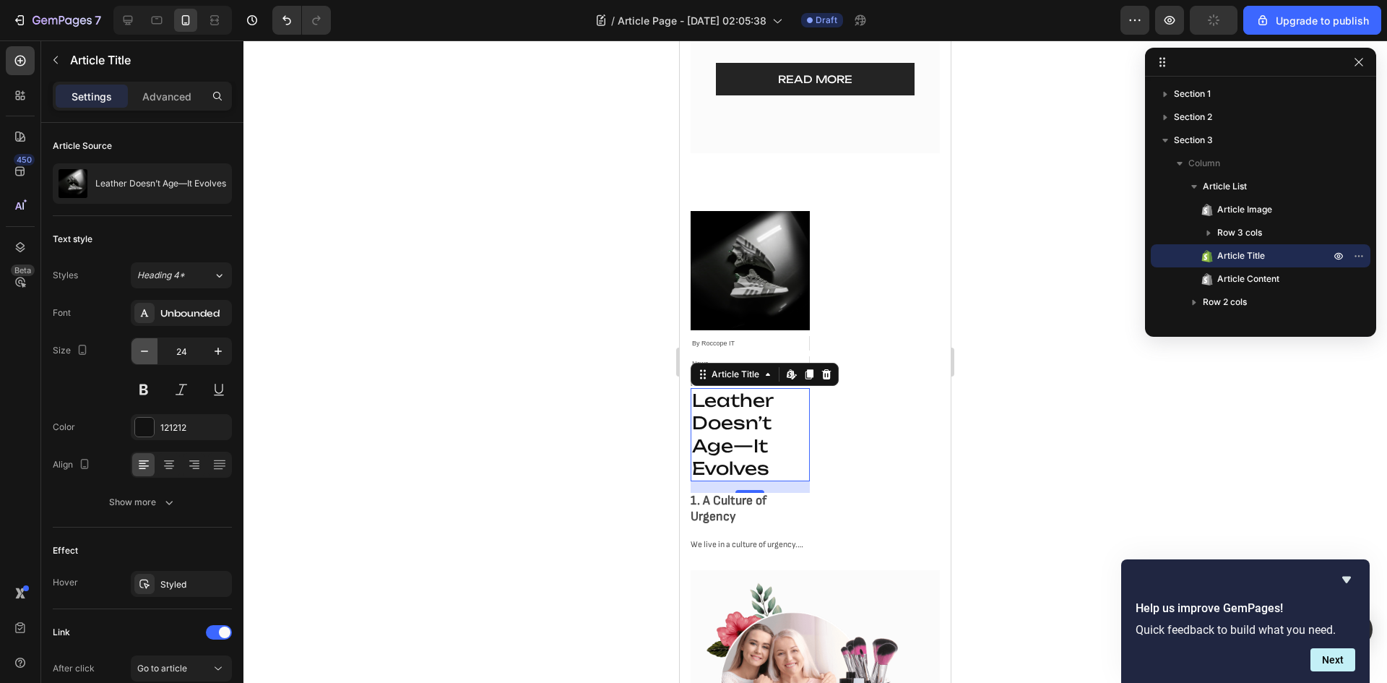
click at [138, 344] on icon "button" at bounding box center [144, 351] width 14 height 14
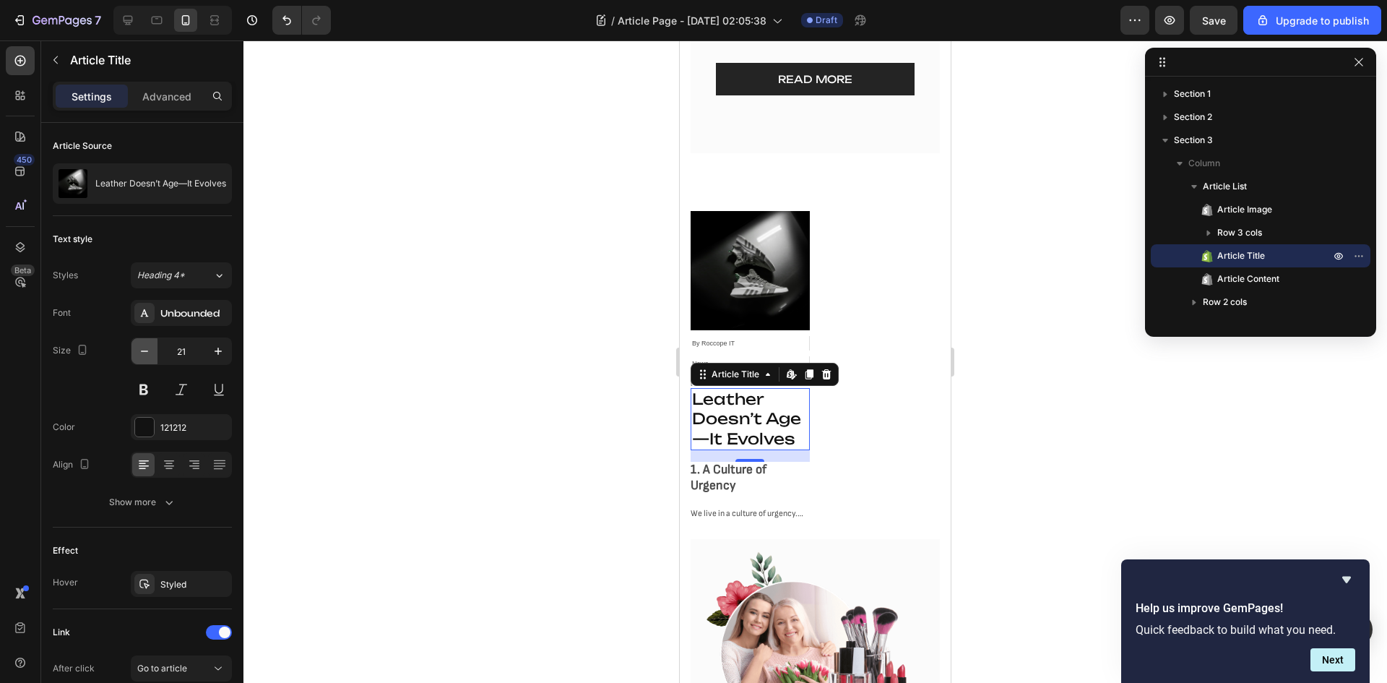
click at [138, 344] on icon "button" at bounding box center [144, 351] width 14 height 14
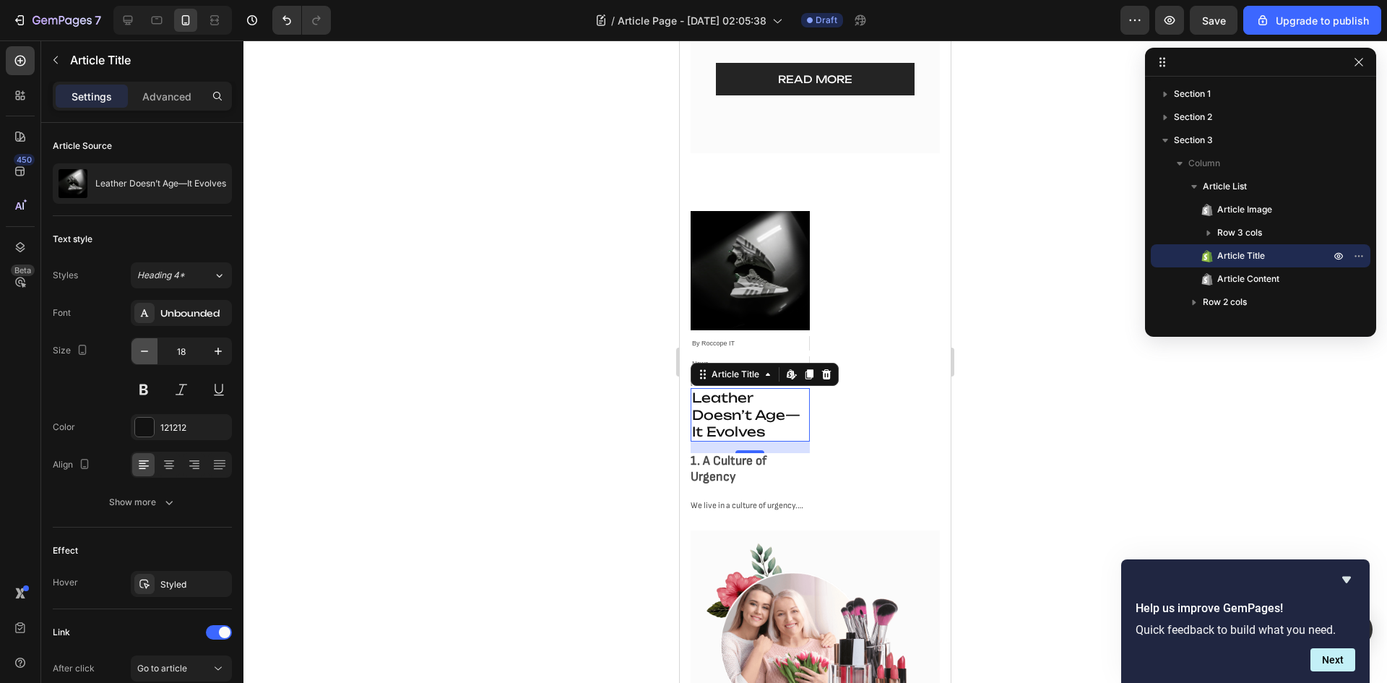
click at [138, 344] on icon "button" at bounding box center [144, 351] width 14 height 14
type input "16"
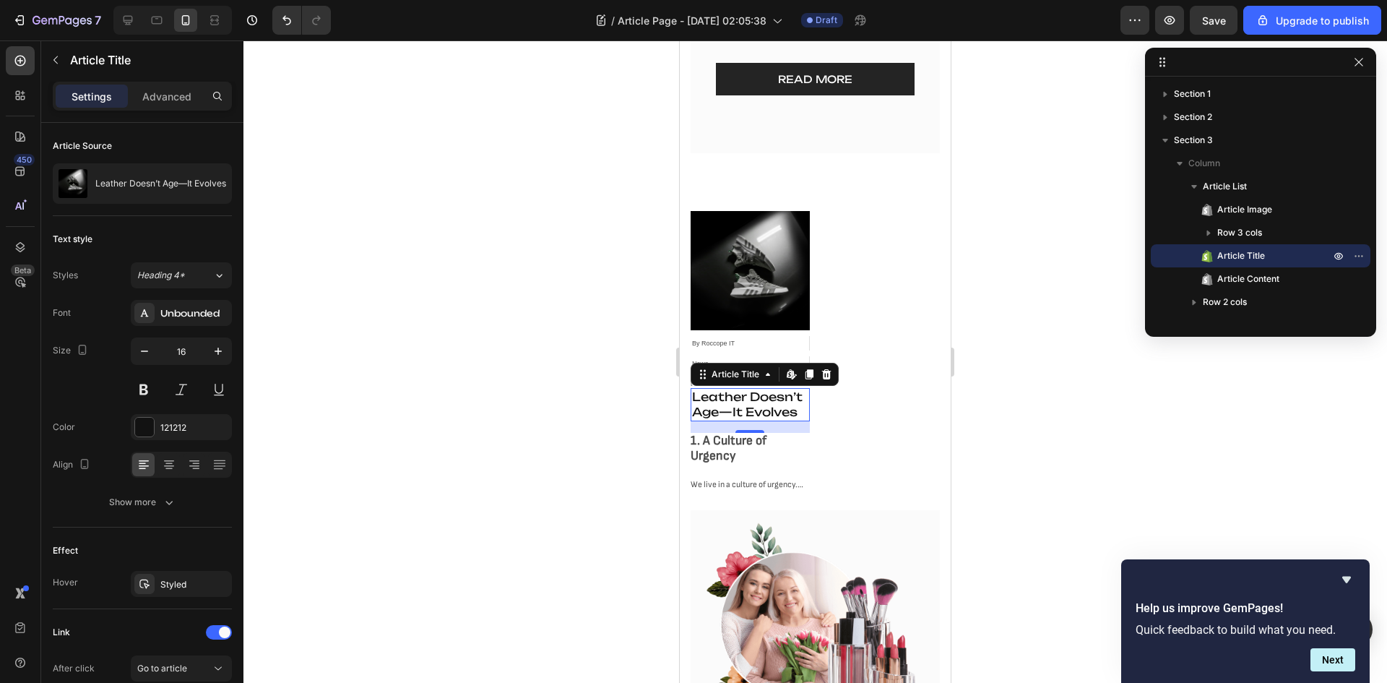
click at [536, 382] on div at bounding box center [815, 361] width 1144 height 642
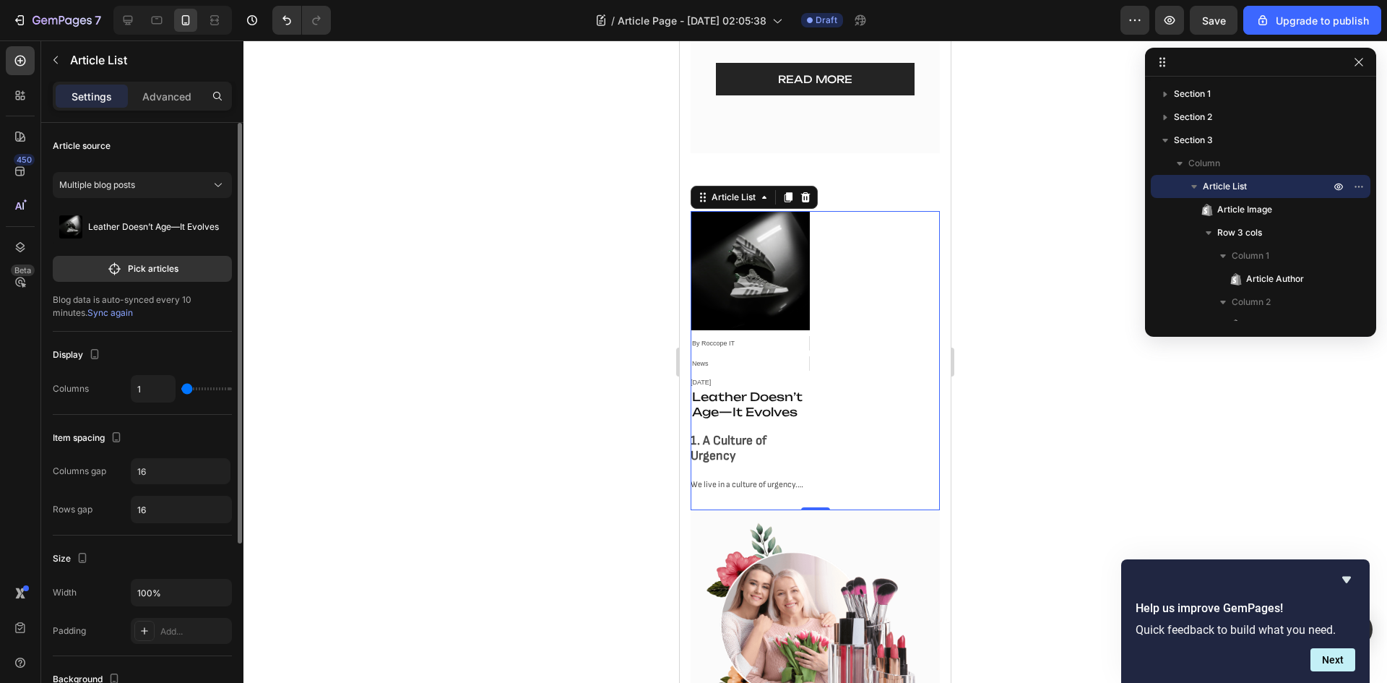
type input "2"
type input "1"
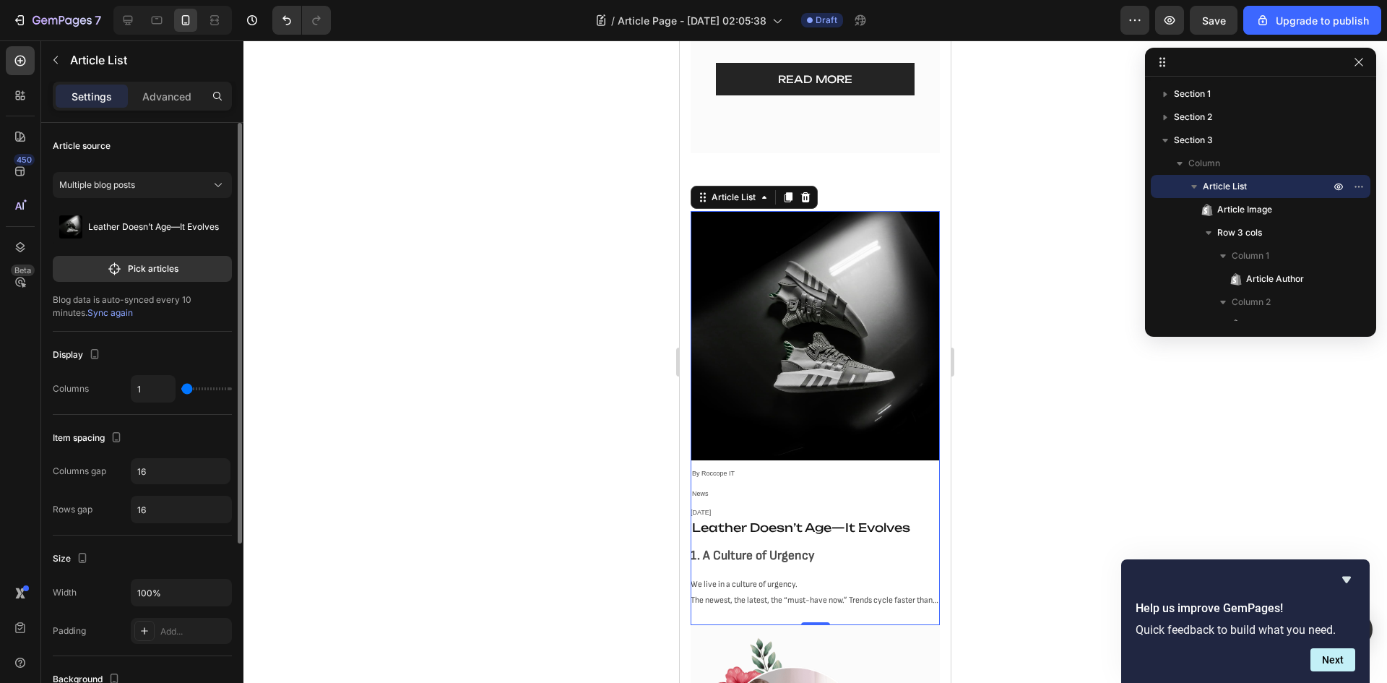
drag, startPoint x: 188, startPoint y: 387, endPoint x: 174, endPoint y: 392, distance: 14.6
click at [181, 390] on input "range" at bounding box center [206, 388] width 51 height 3
click at [565, 400] on div at bounding box center [815, 361] width 1144 height 642
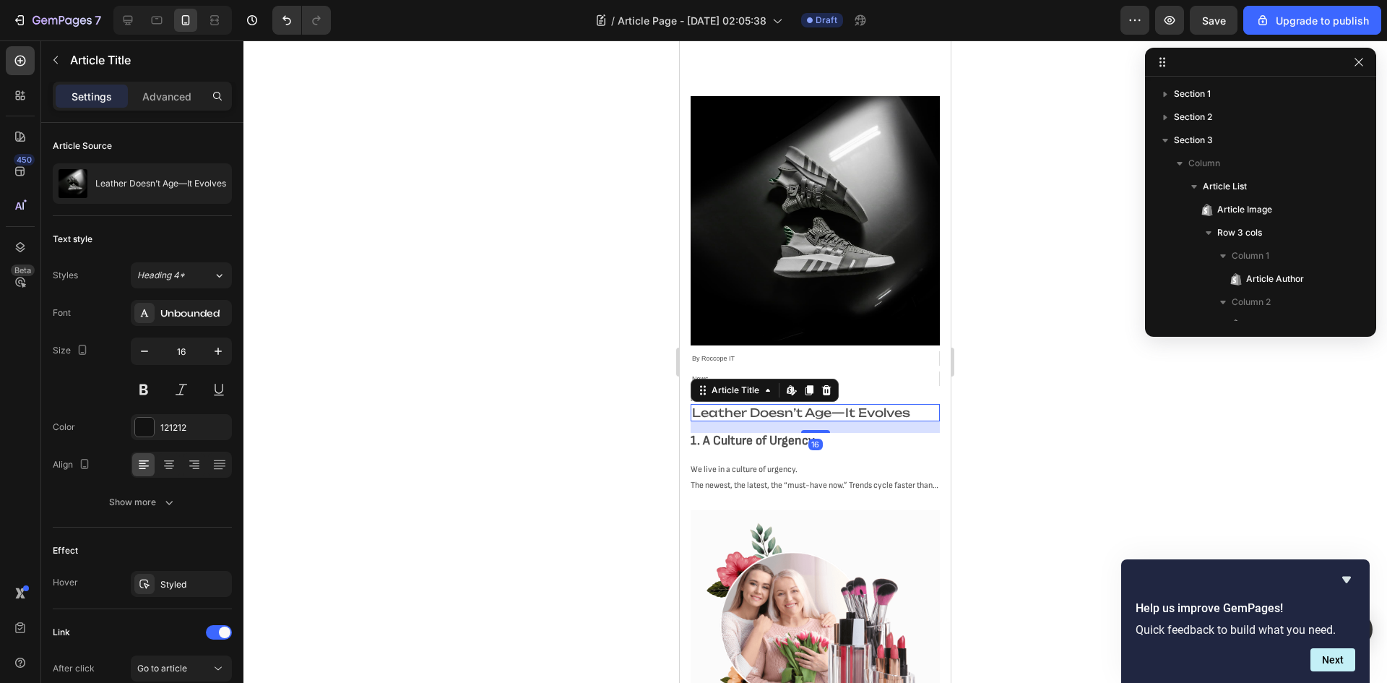
scroll to position [204, 0]
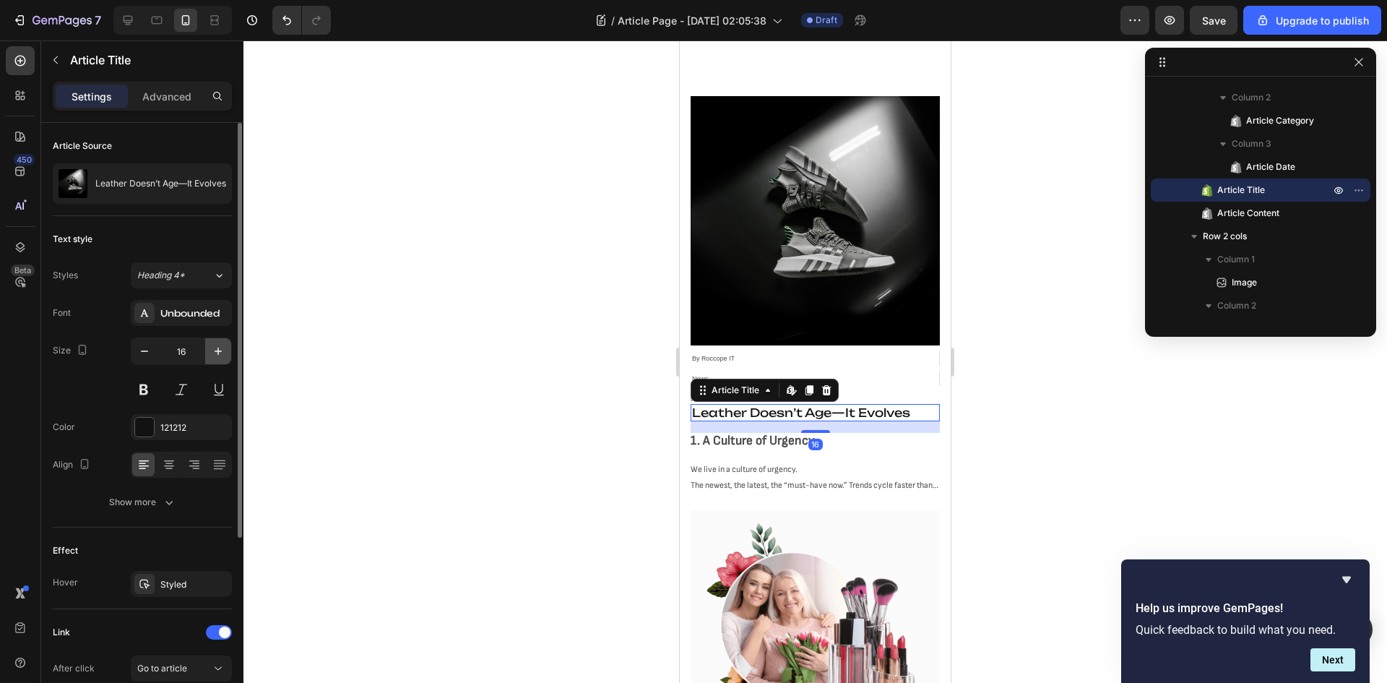
click at [217, 348] on icon "button" at bounding box center [218, 351] width 14 height 14
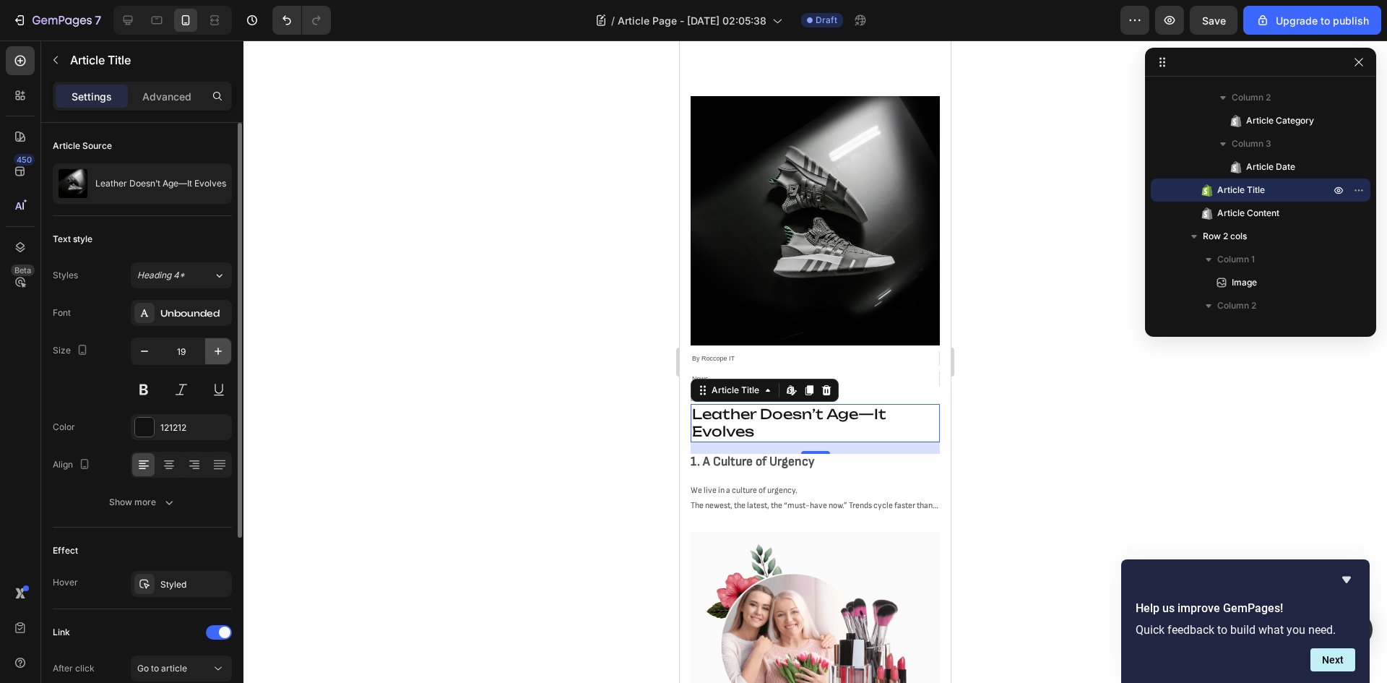
click at [217, 348] on icon "button" at bounding box center [218, 351] width 14 height 14
type input "20"
click at [501, 345] on div at bounding box center [815, 361] width 1144 height 642
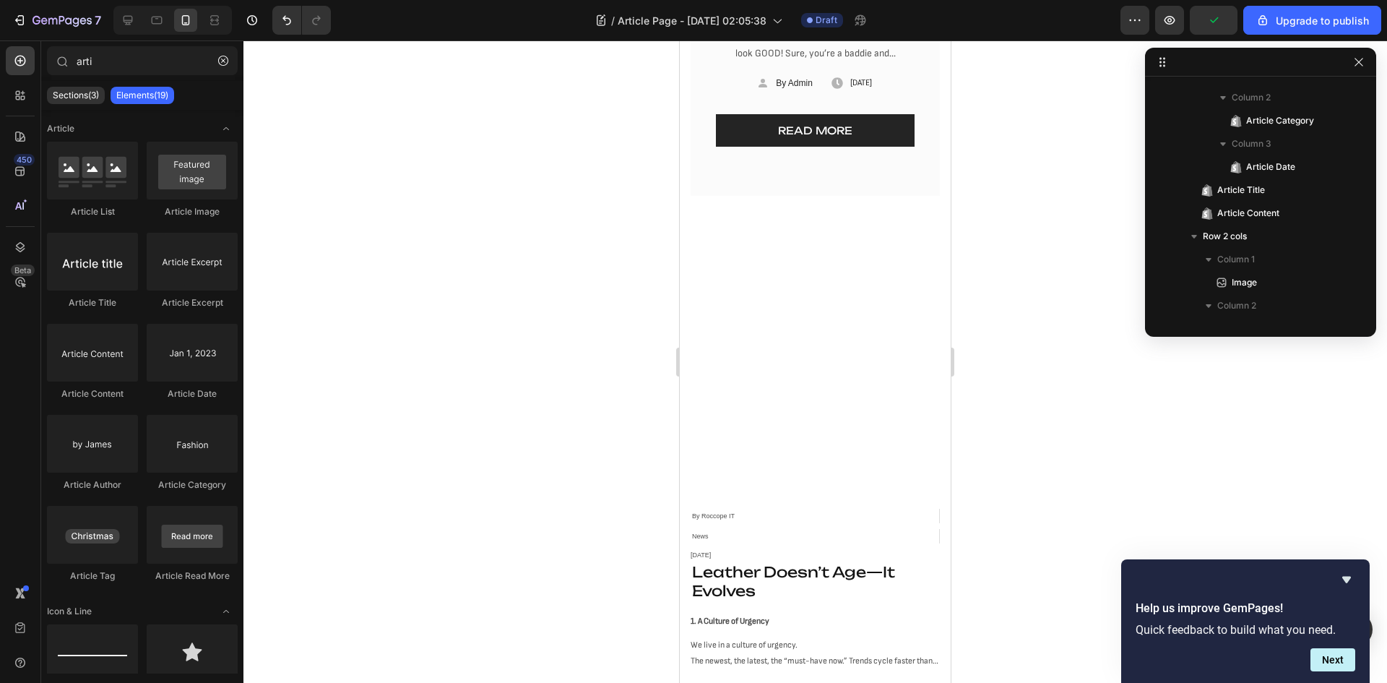
scroll to position [701, 0]
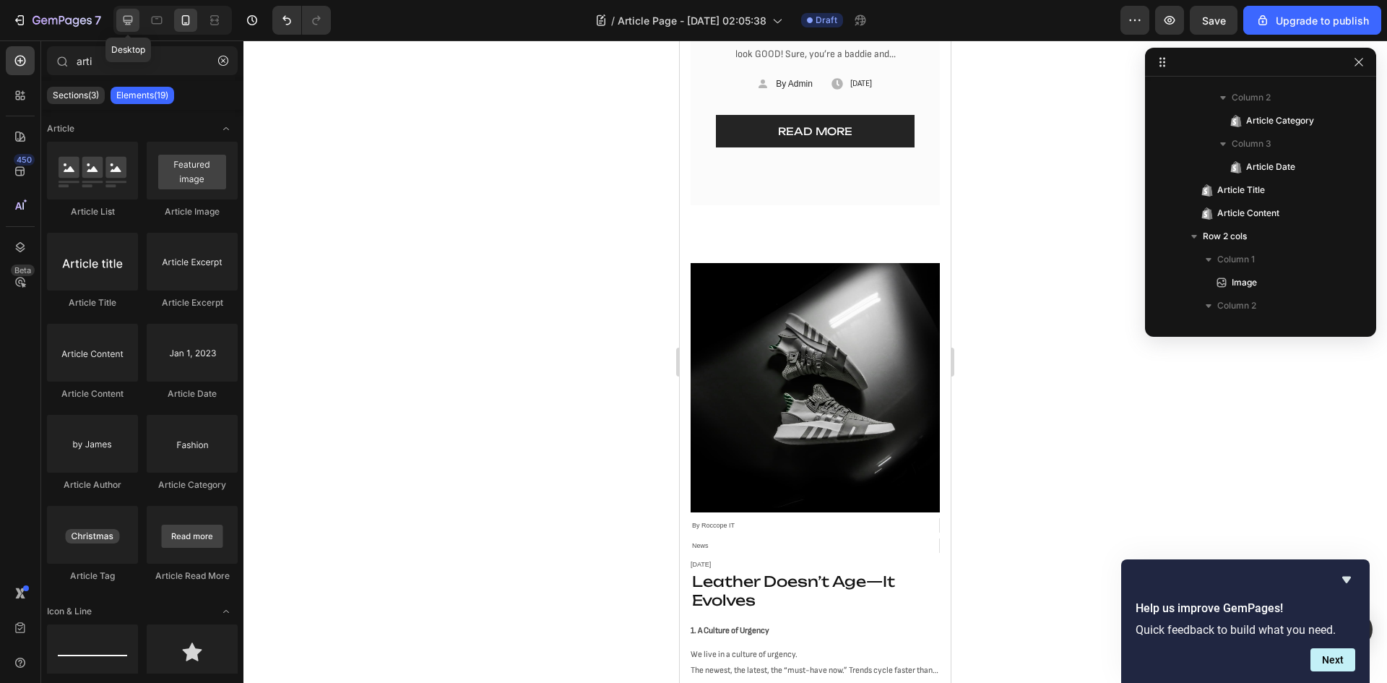
click at [131, 17] on icon at bounding box center [128, 20] width 14 height 14
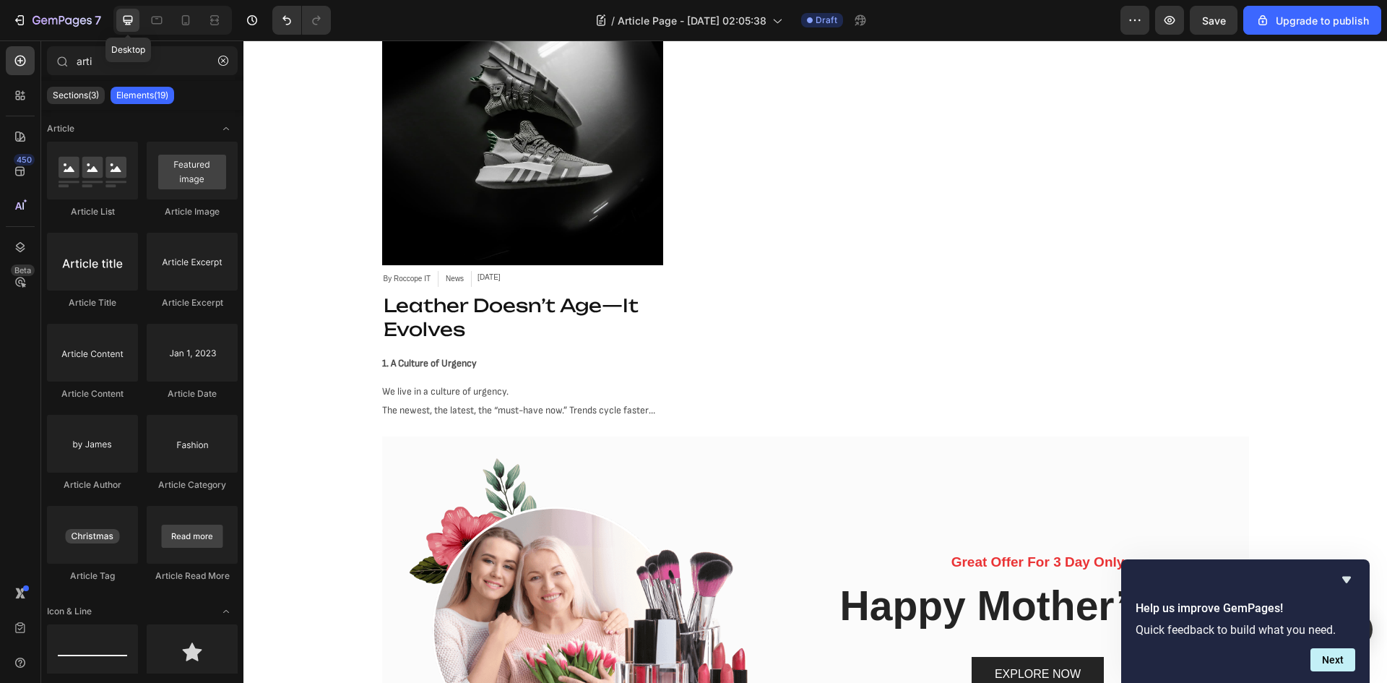
scroll to position [760, 0]
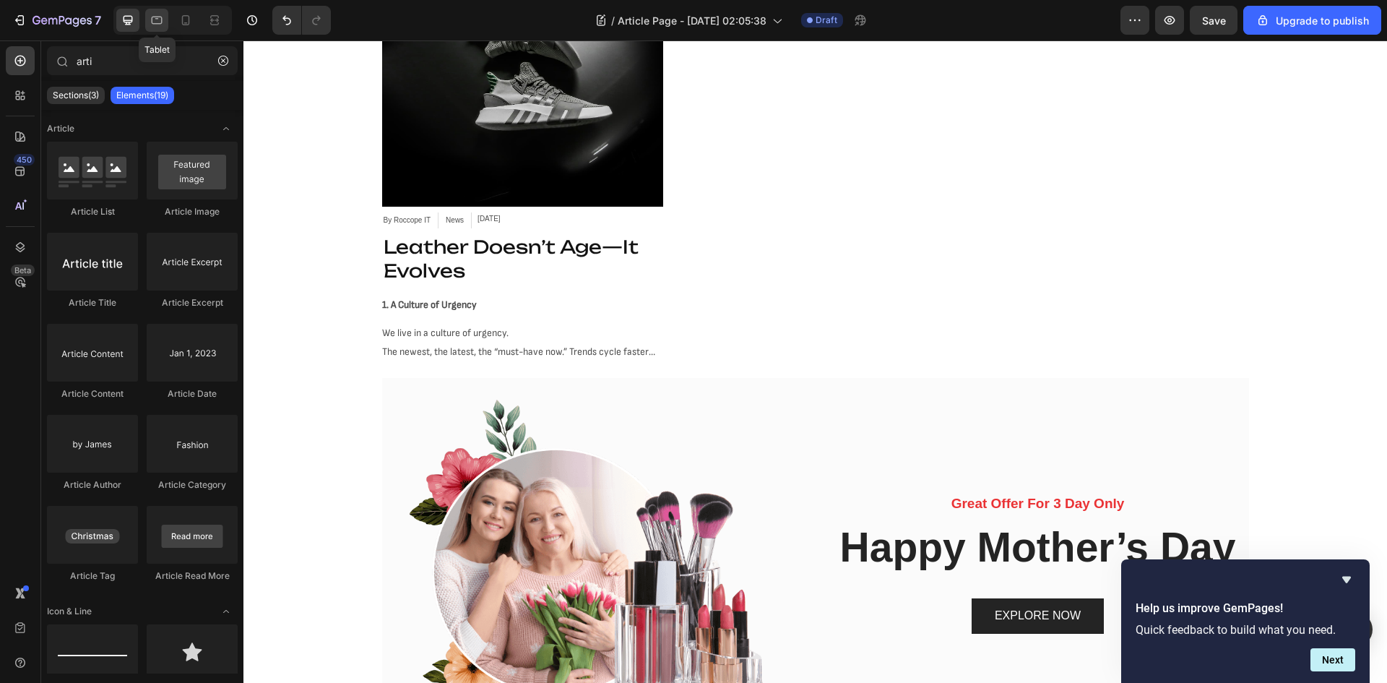
click at [153, 16] on icon at bounding box center [157, 20] width 14 height 14
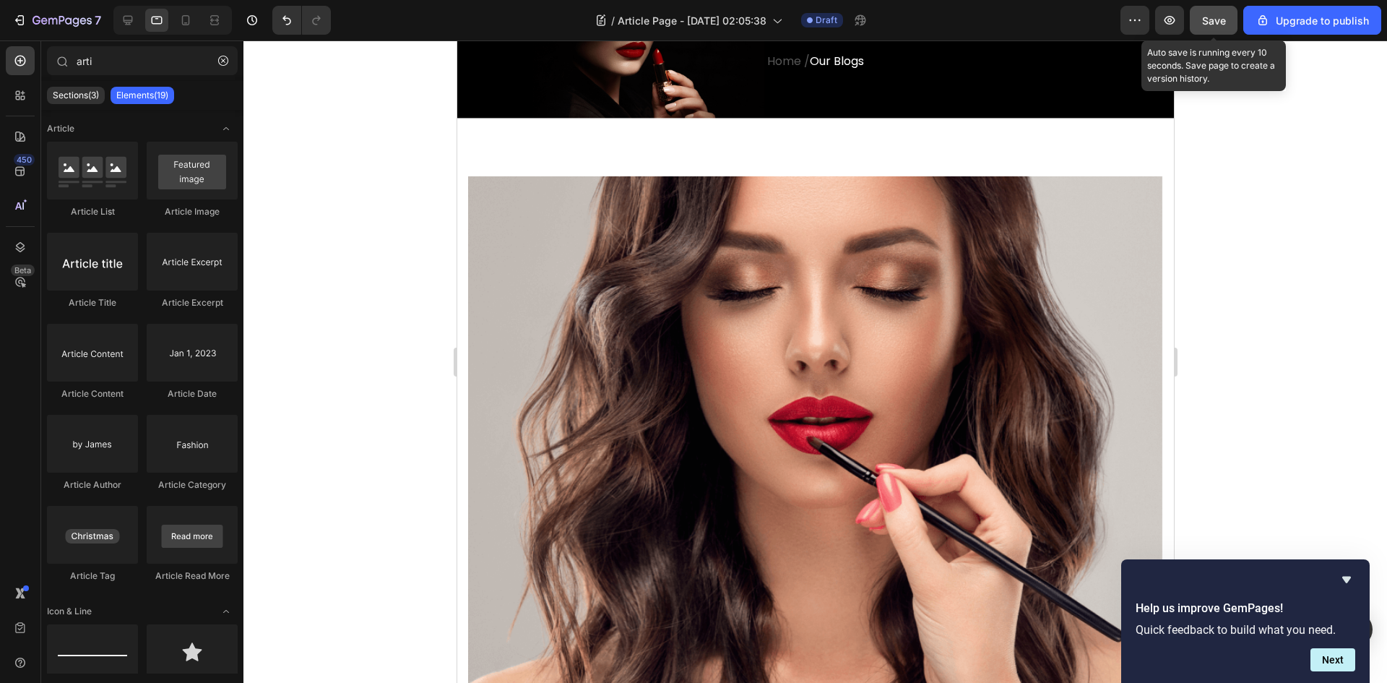
scroll to position [104, 0]
click at [1228, 14] on button "Save" at bounding box center [1214, 20] width 48 height 29
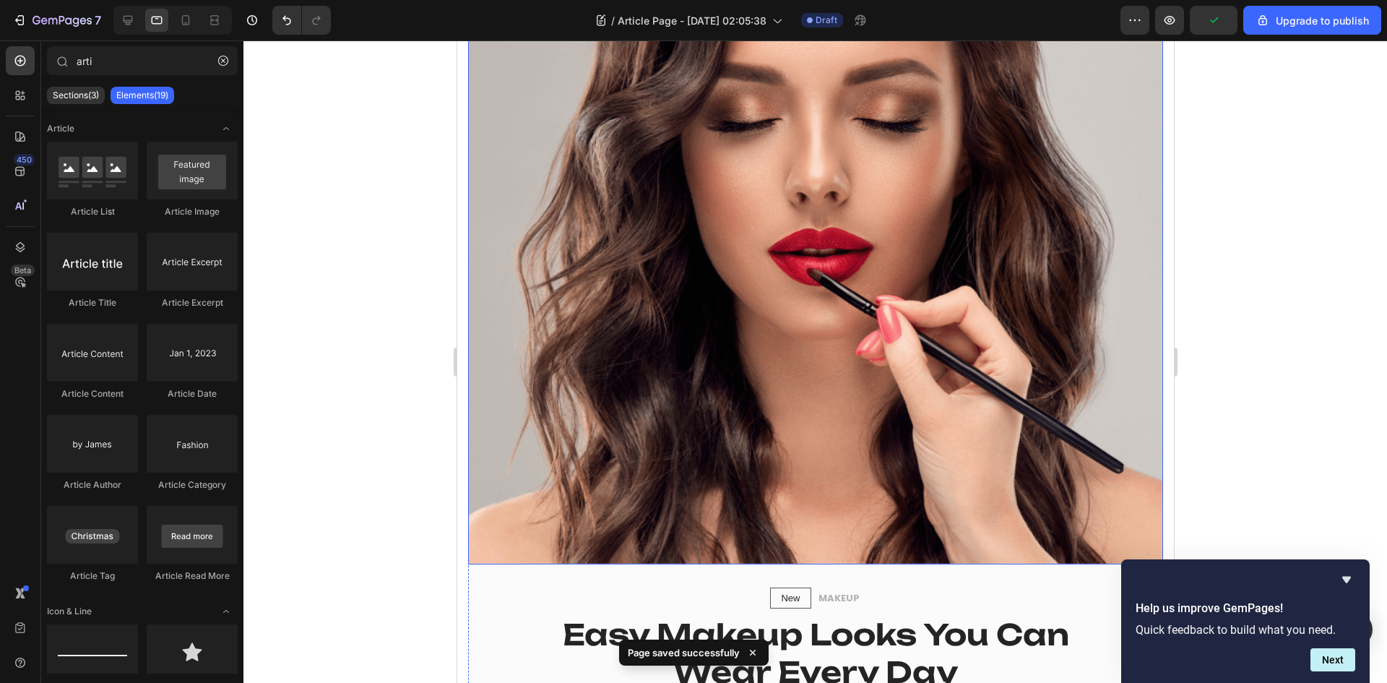
scroll to position [274, 0]
click at [128, 17] on icon at bounding box center [128, 20] width 9 height 9
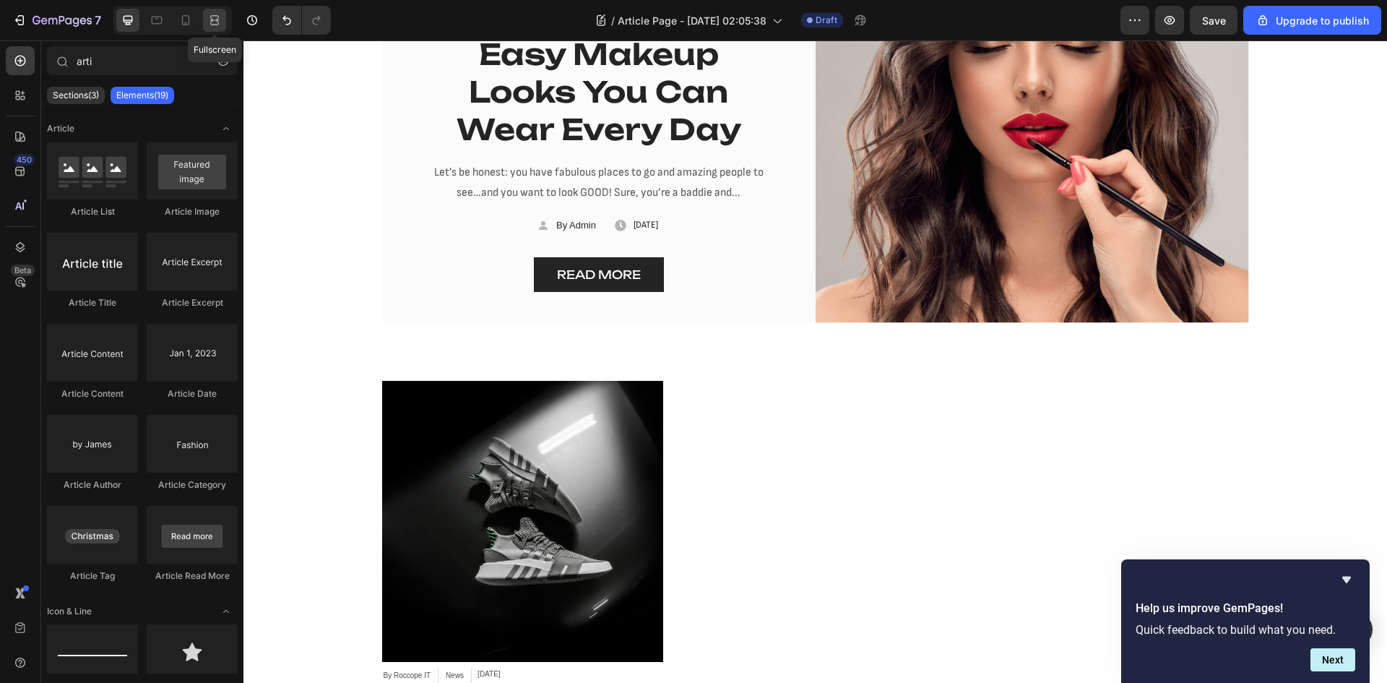
click at [213, 13] on icon at bounding box center [214, 20] width 14 height 14
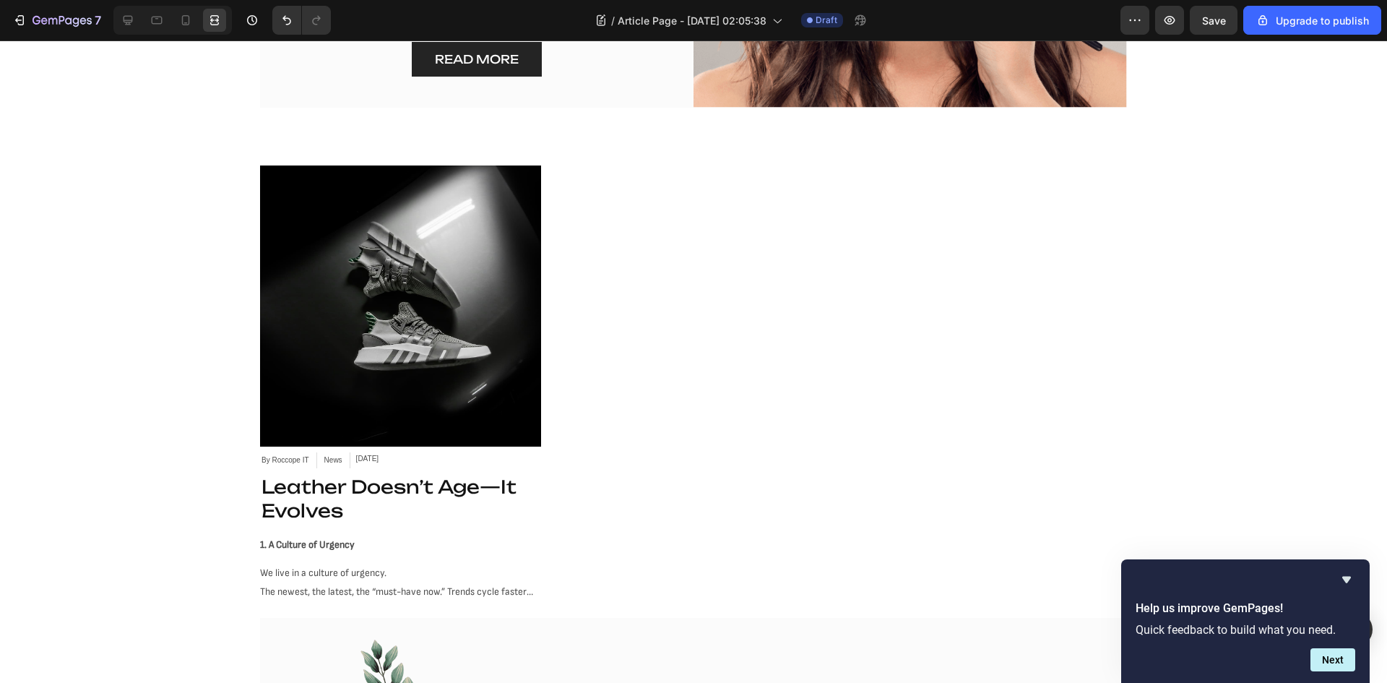
scroll to position [501, 0]
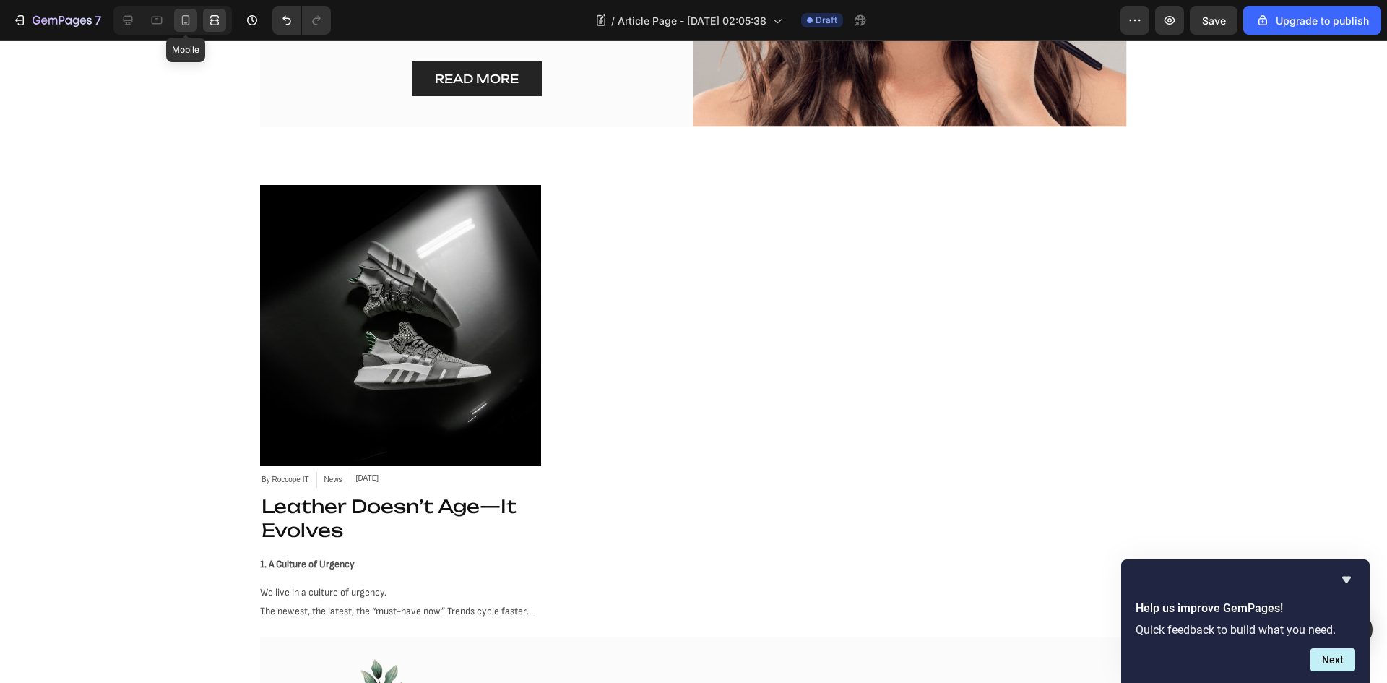
click at [183, 21] on icon at bounding box center [185, 20] width 14 height 14
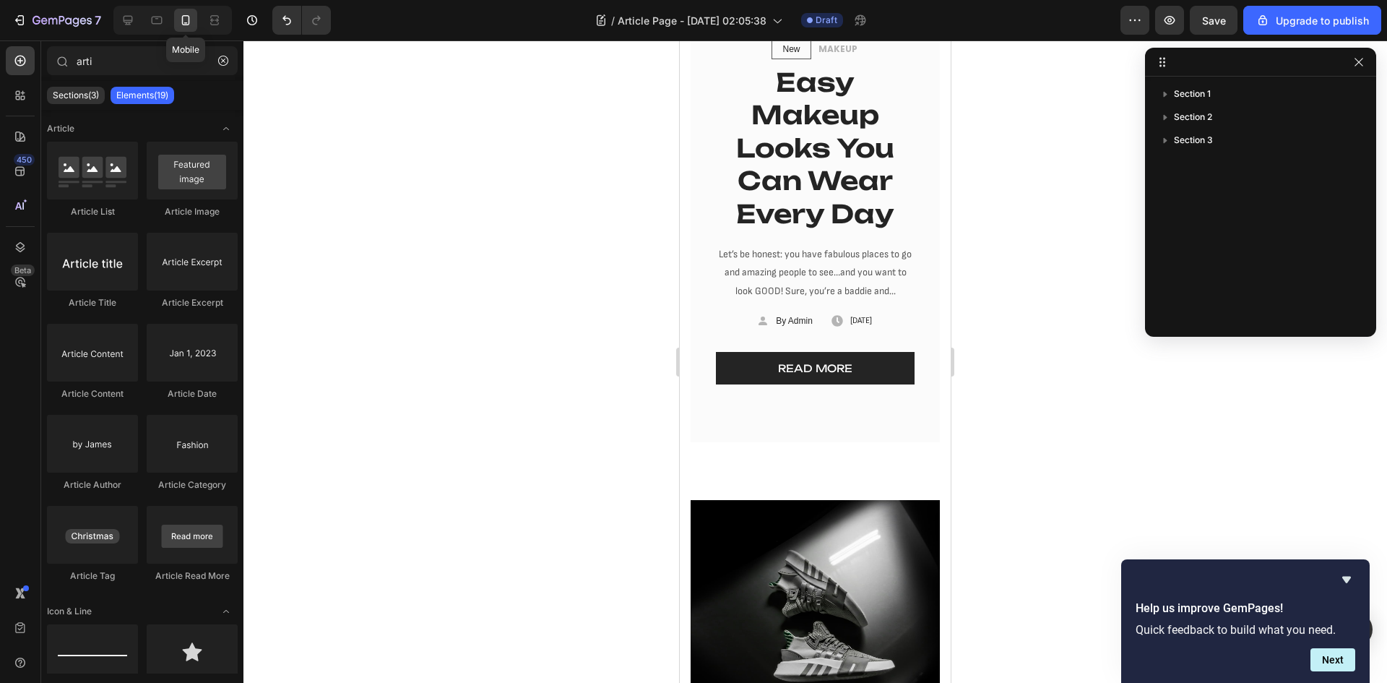
scroll to position [353, 0]
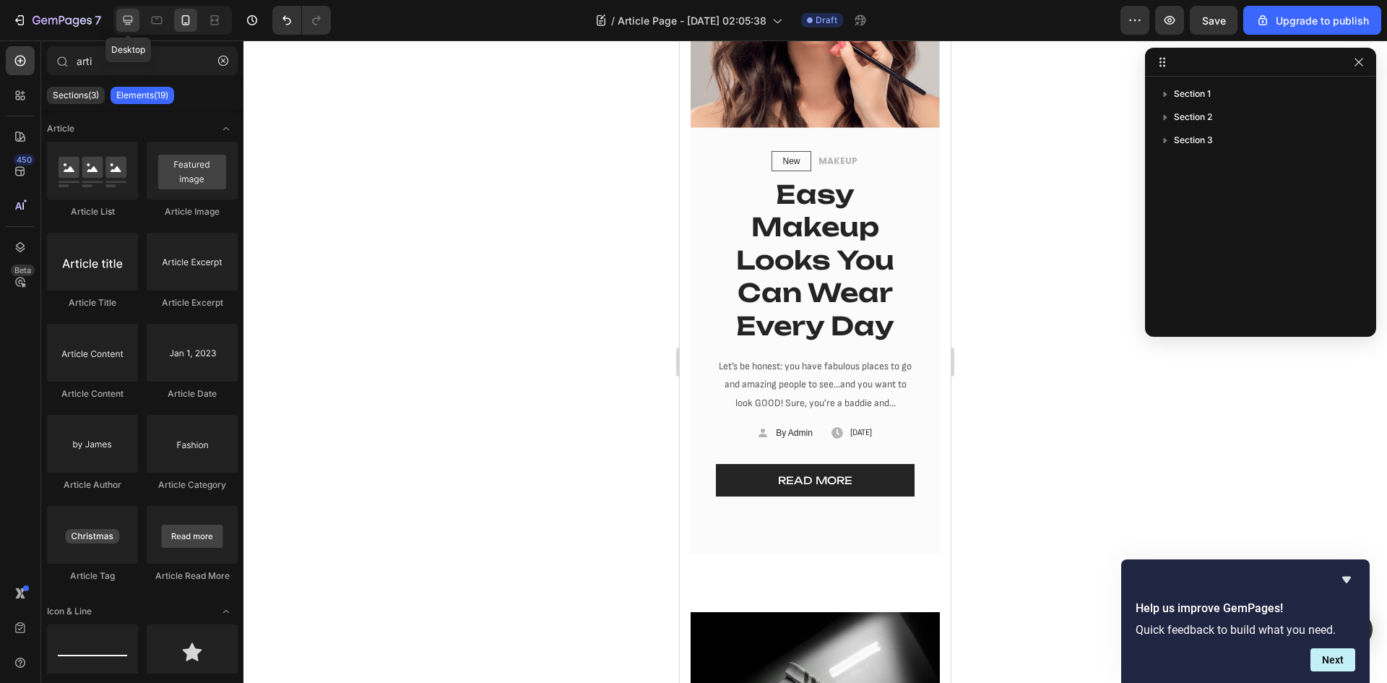
click at [131, 16] on icon at bounding box center [128, 20] width 9 height 9
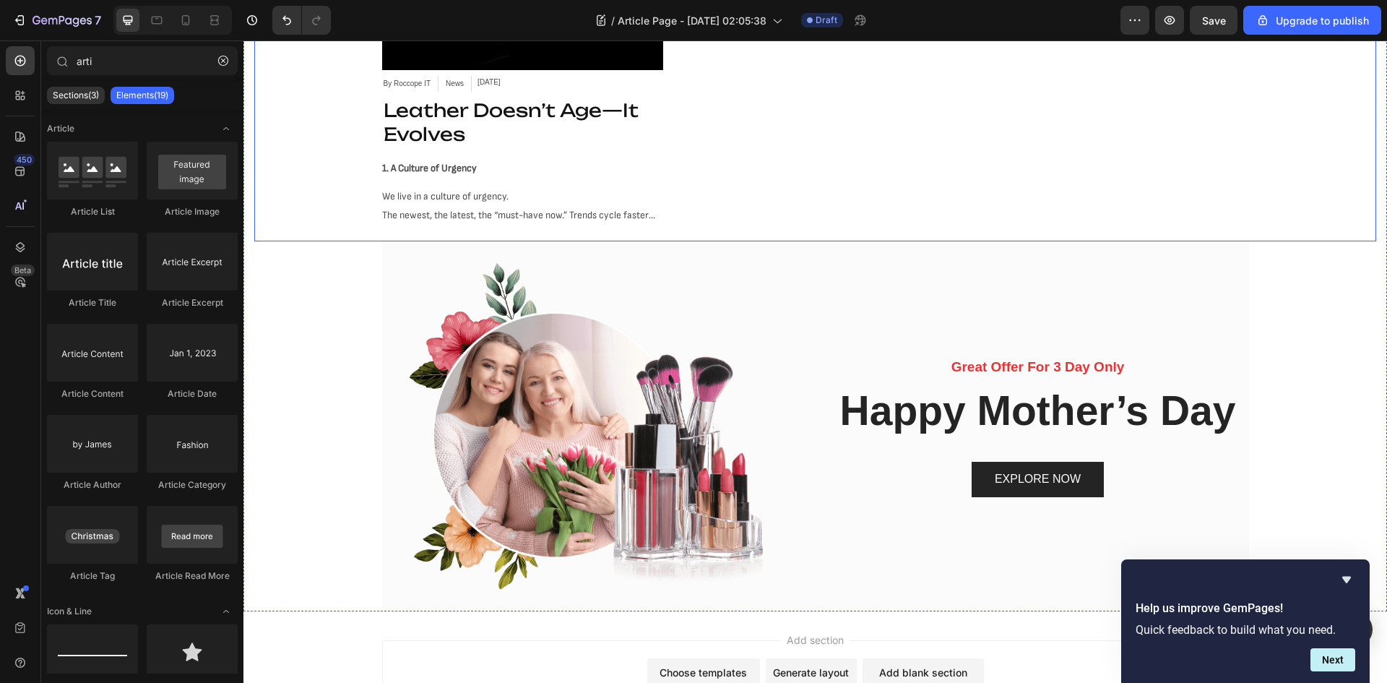
scroll to position [1033, 0]
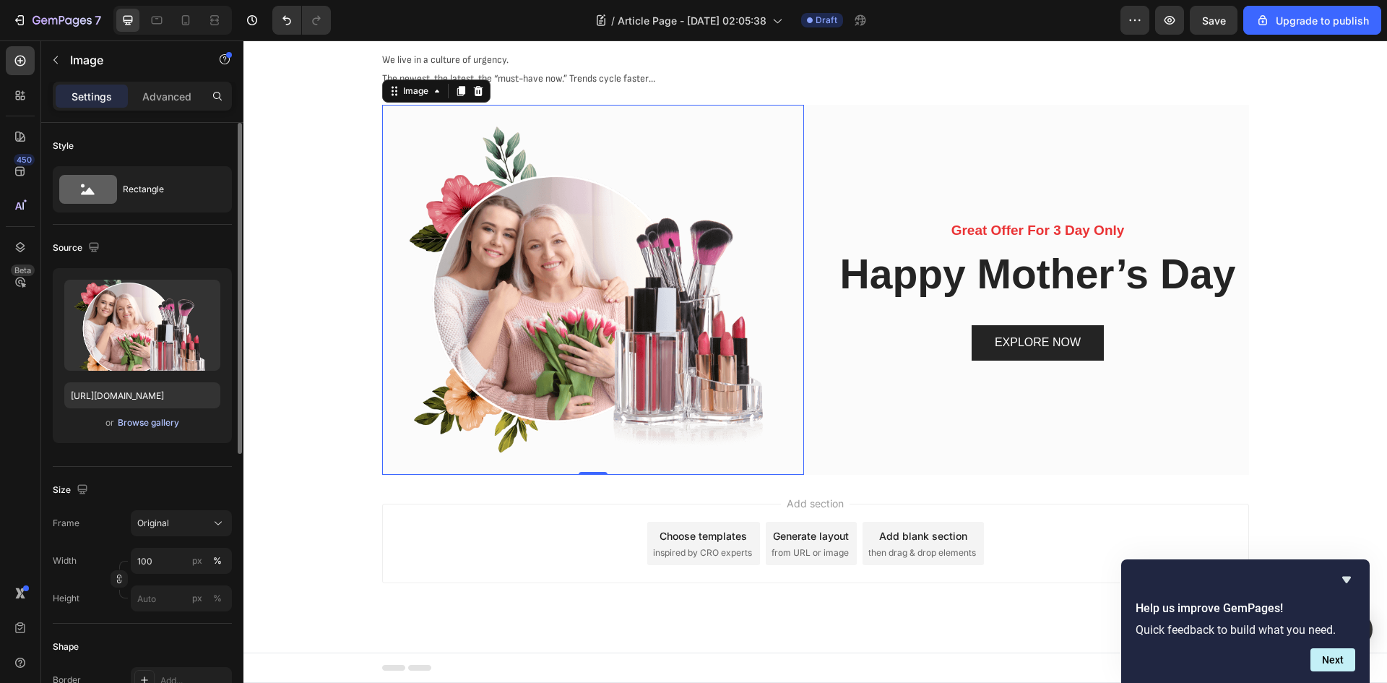
click at [144, 423] on div "Browse gallery" at bounding box center [148, 422] width 61 height 13
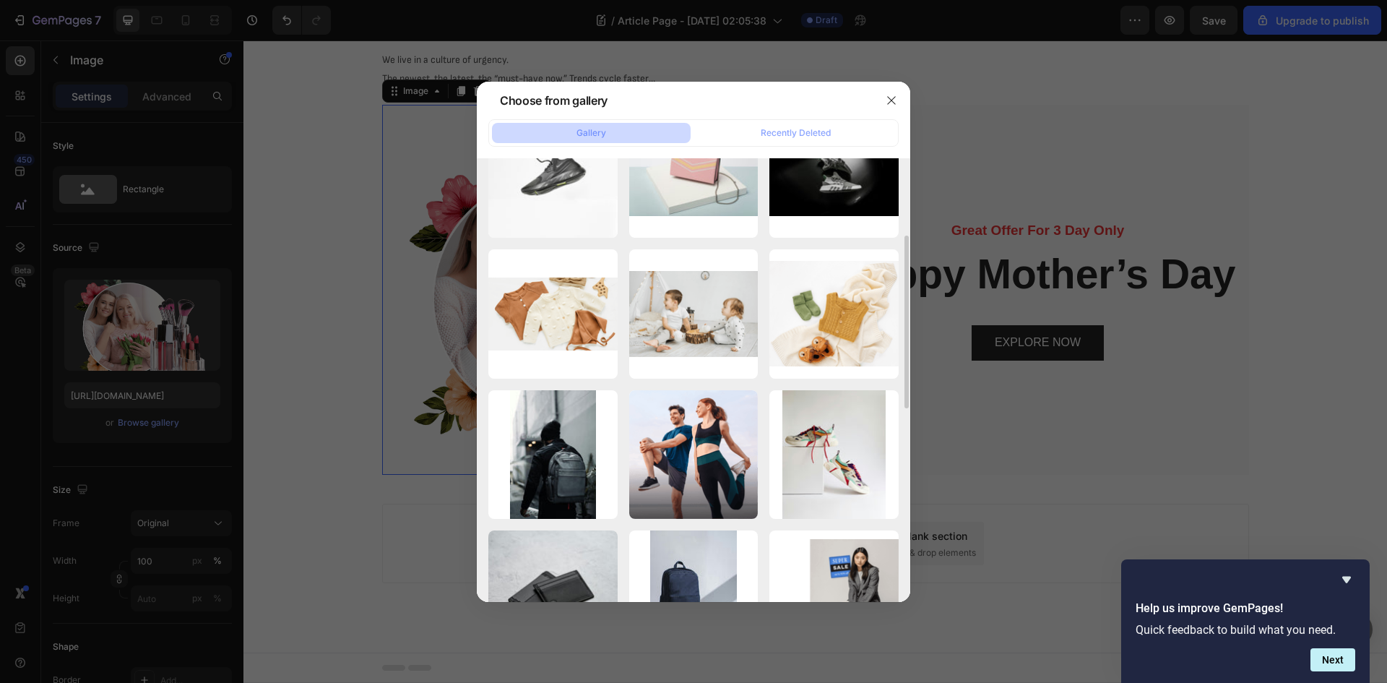
scroll to position [201, 0]
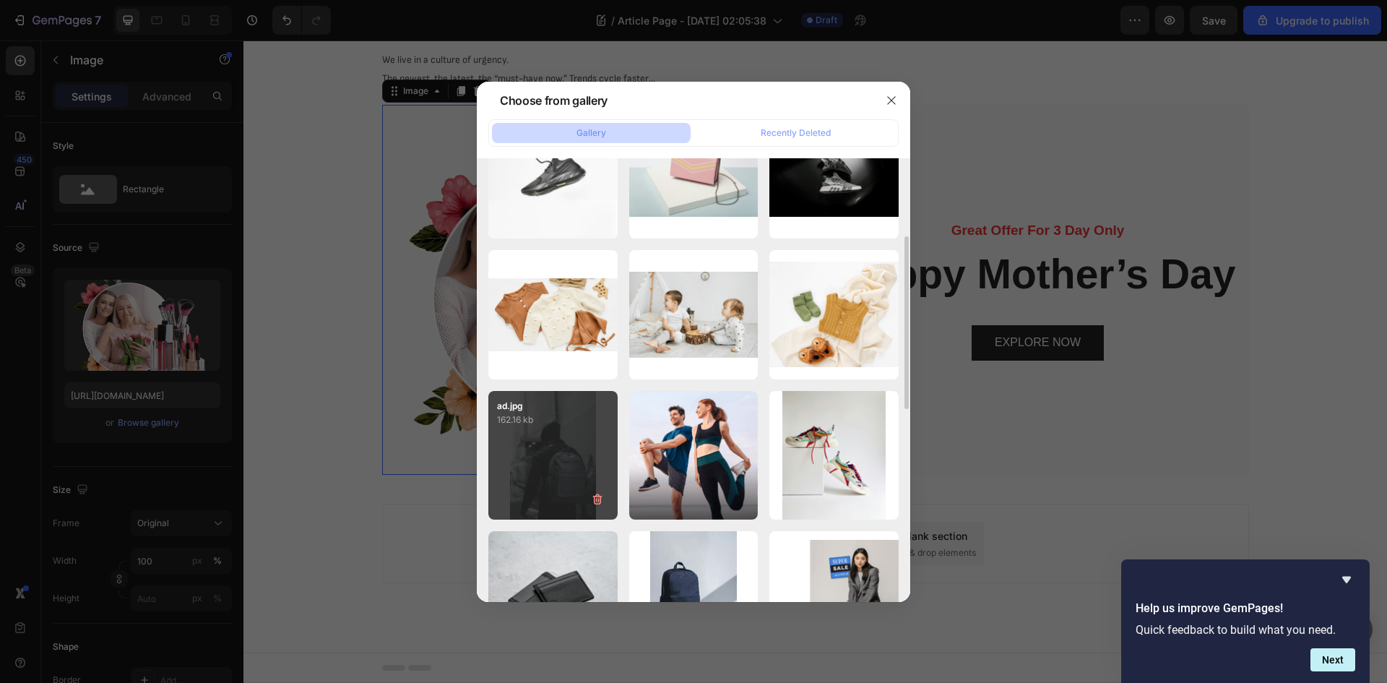
click at [594, 454] on div "ad.jpg 162.16 kb" at bounding box center [552, 455] width 129 height 129
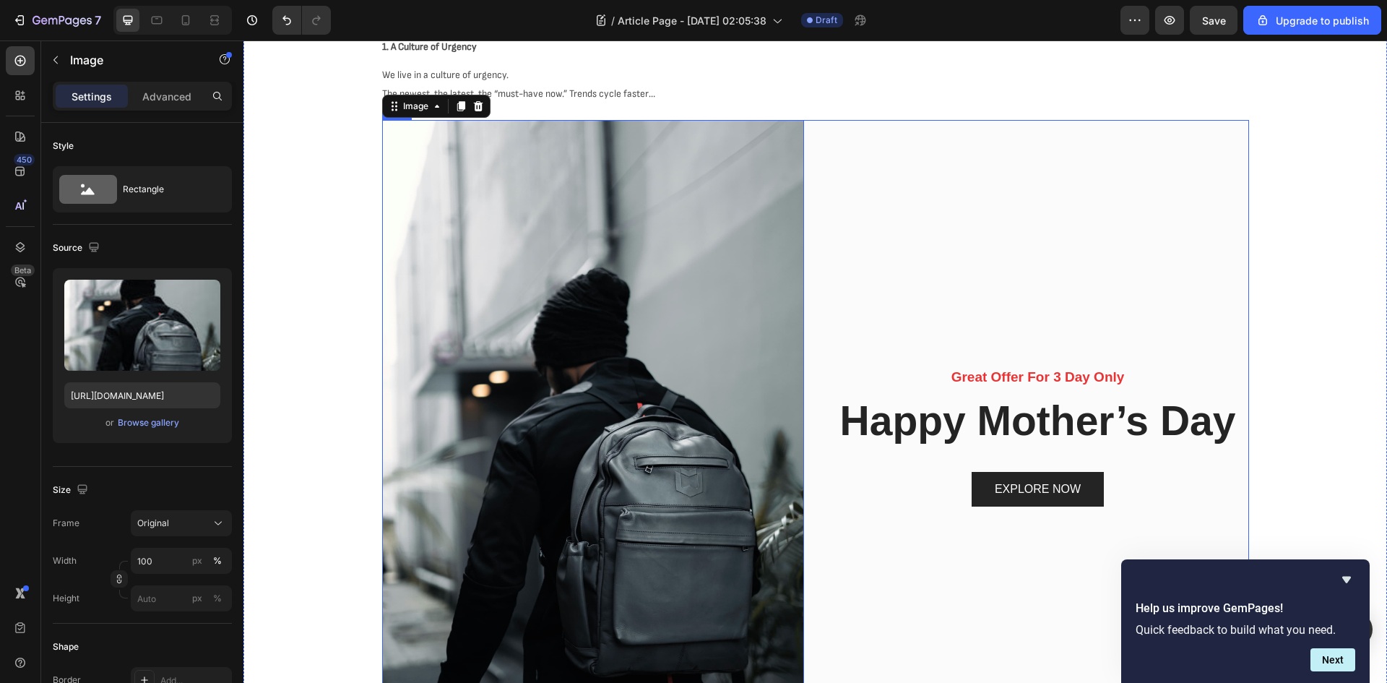
scroll to position [1017, 0]
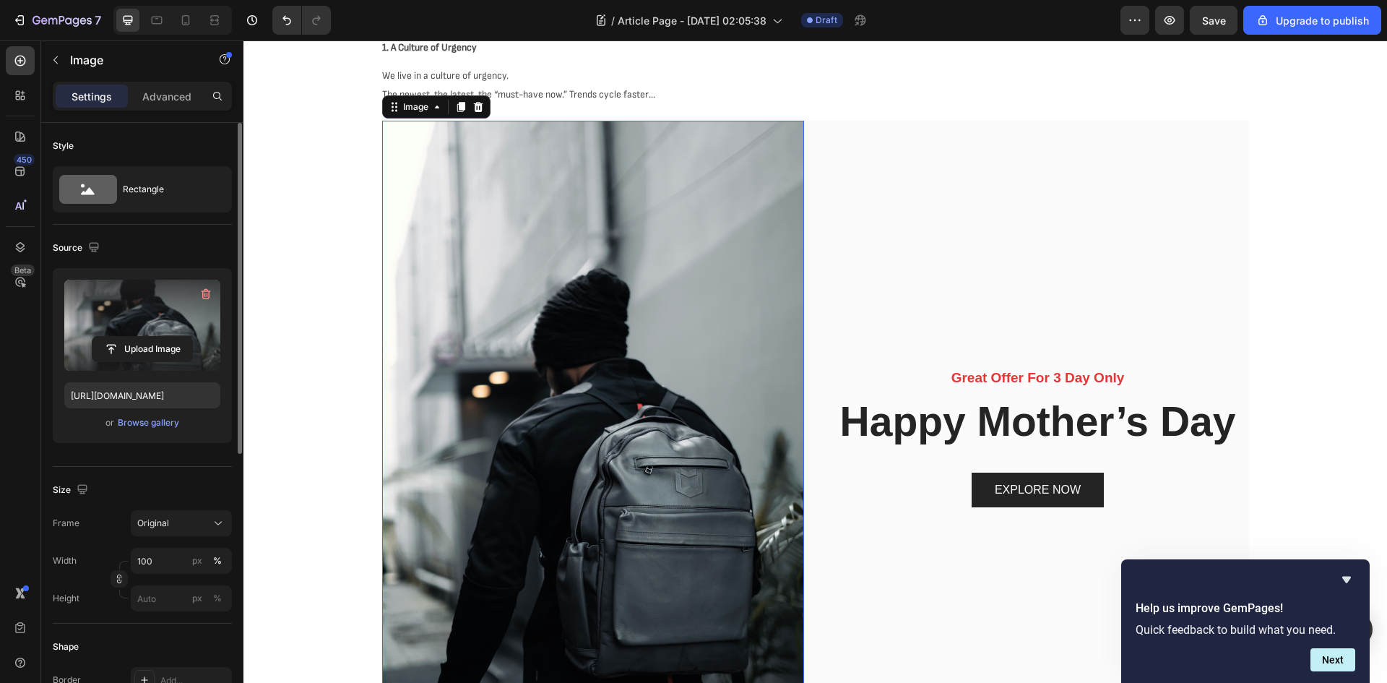
click at [152, 323] on label at bounding box center [142, 325] width 156 height 91
click at [152, 337] on input "file" at bounding box center [142, 349] width 100 height 25
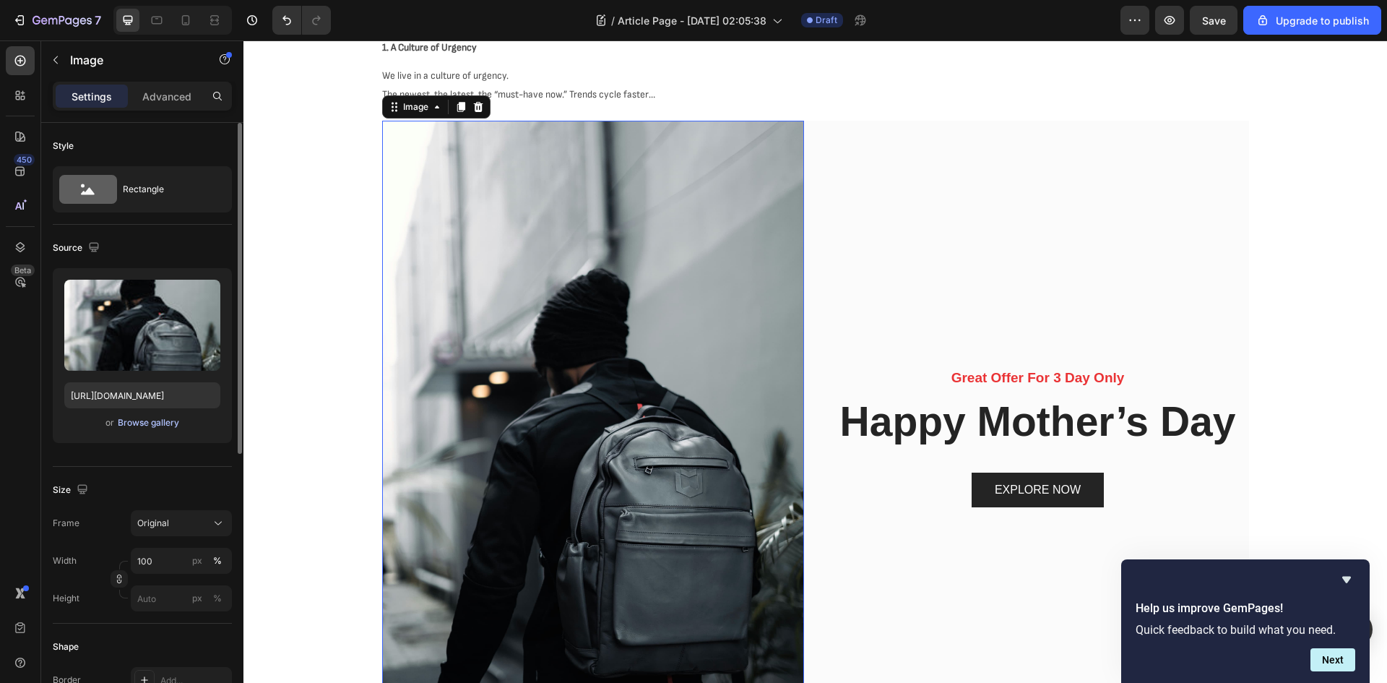
click at [138, 423] on div "Browse gallery" at bounding box center [148, 422] width 61 height 13
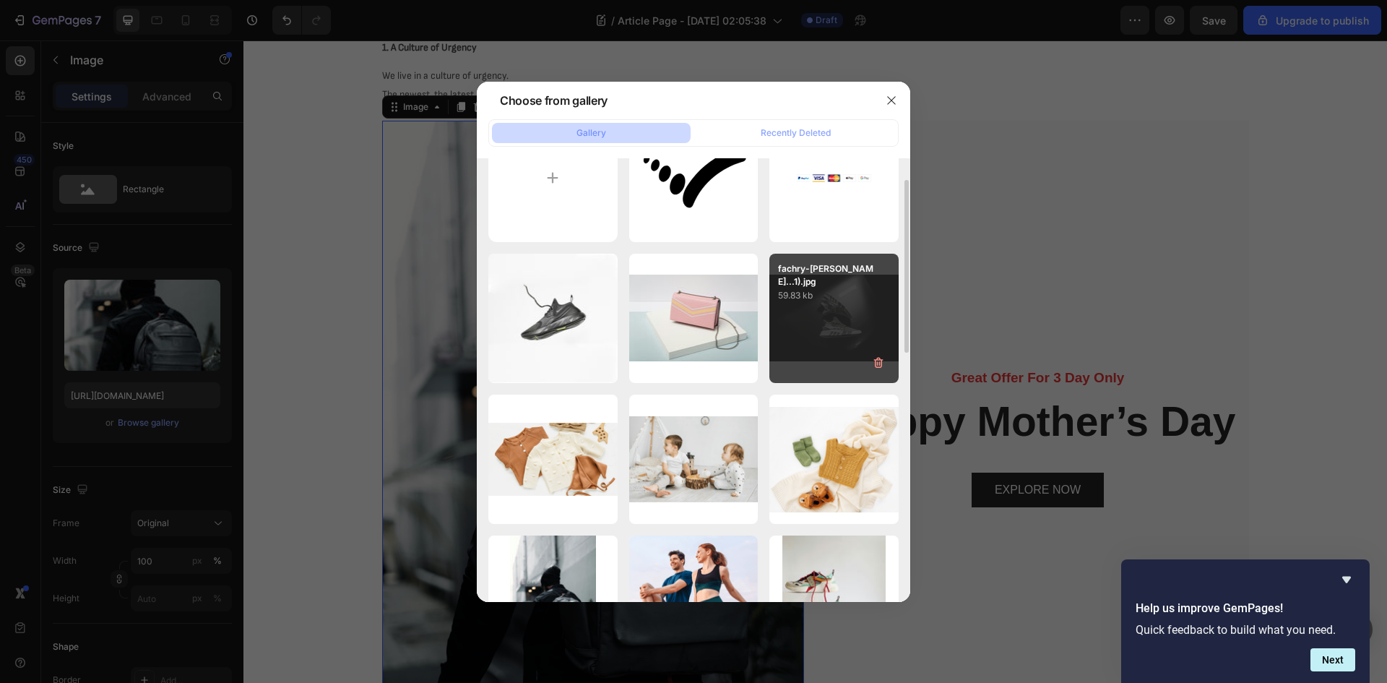
scroll to position [57, 0]
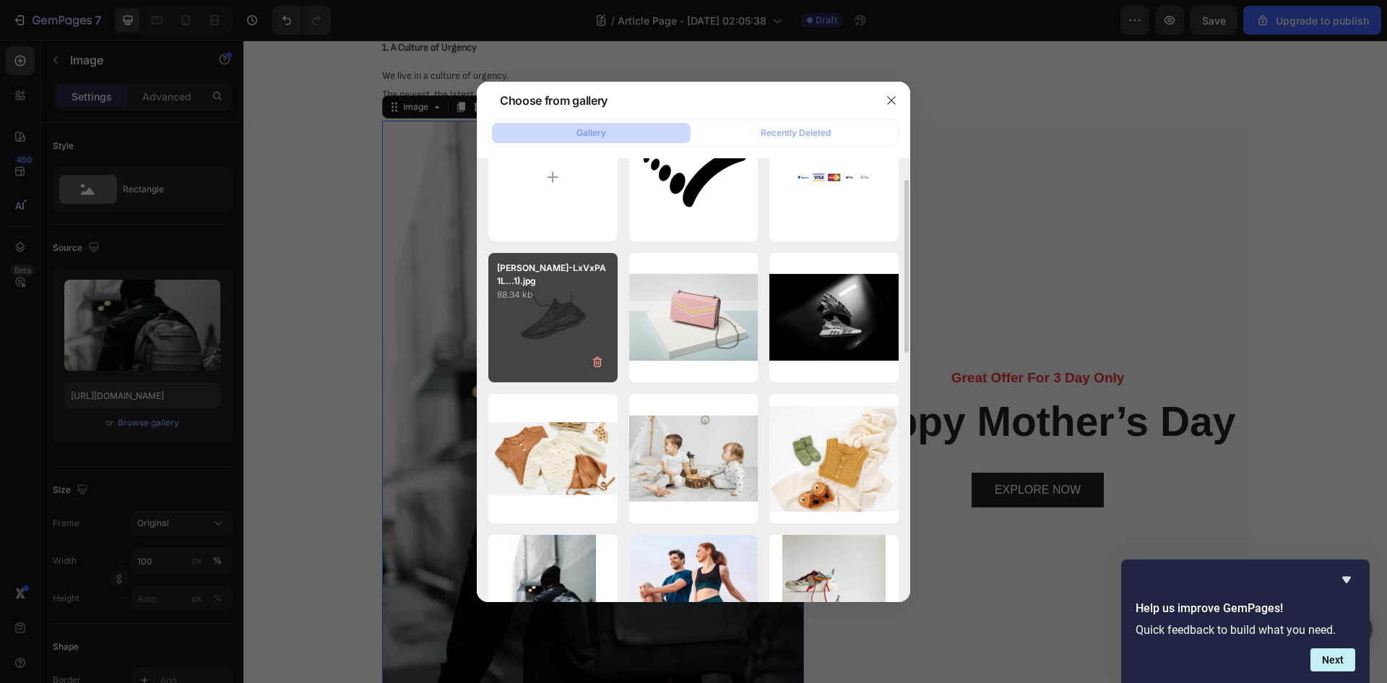
click at [608, 308] on div "[PERSON_NAME]-LxVxPA1L...1).jpg 88.34 kb" at bounding box center [552, 317] width 129 height 129
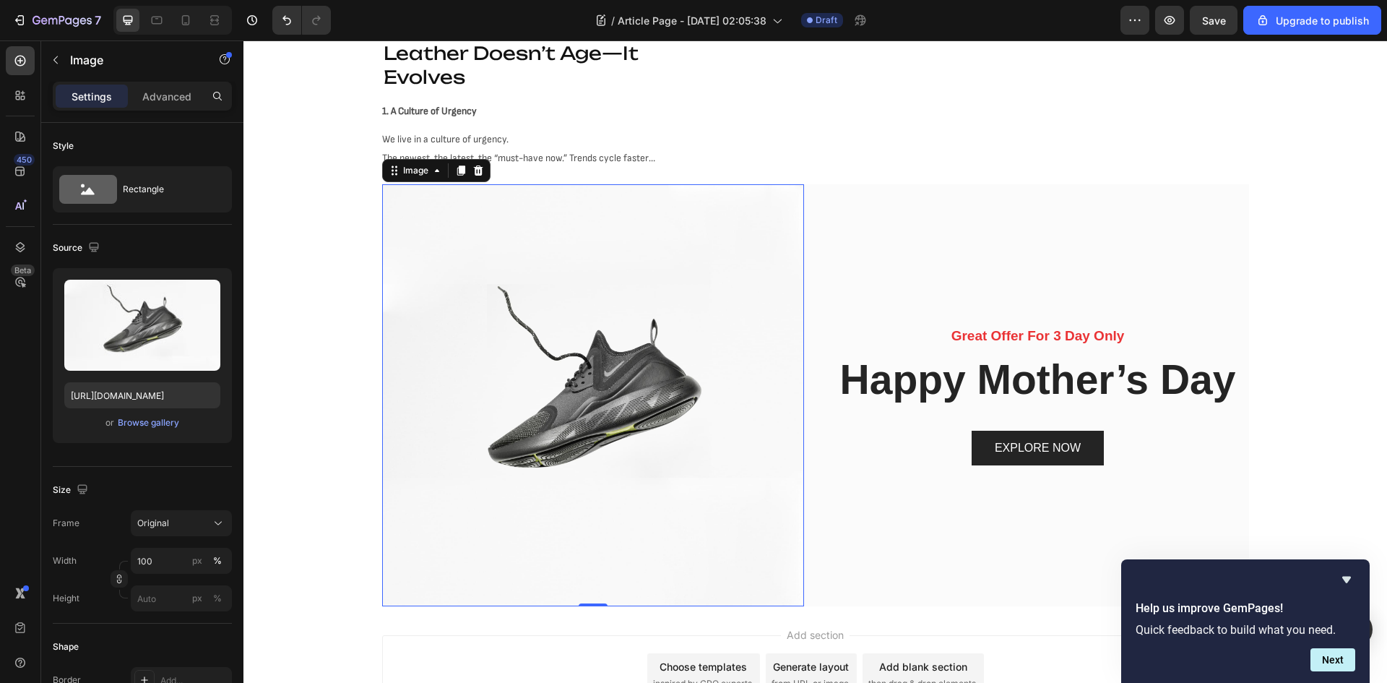
scroll to position [955, 0]
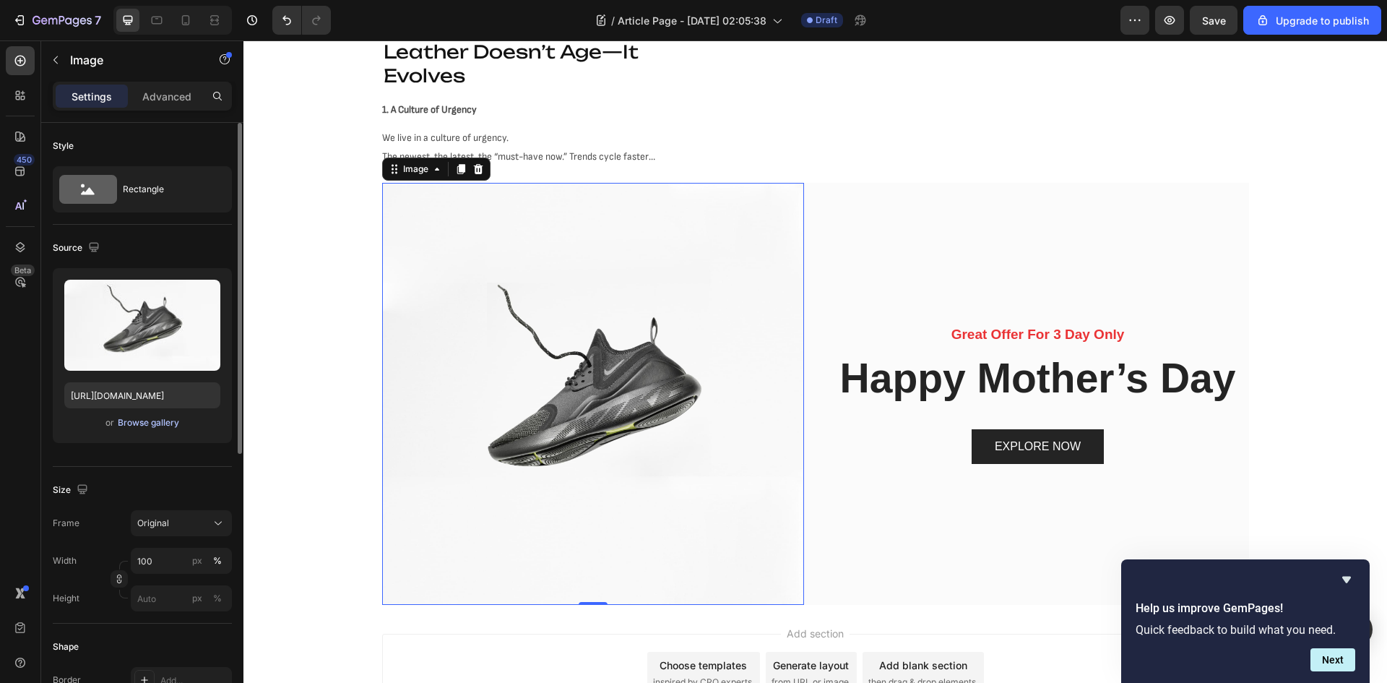
click at [144, 423] on div "Browse gallery" at bounding box center [148, 422] width 61 height 13
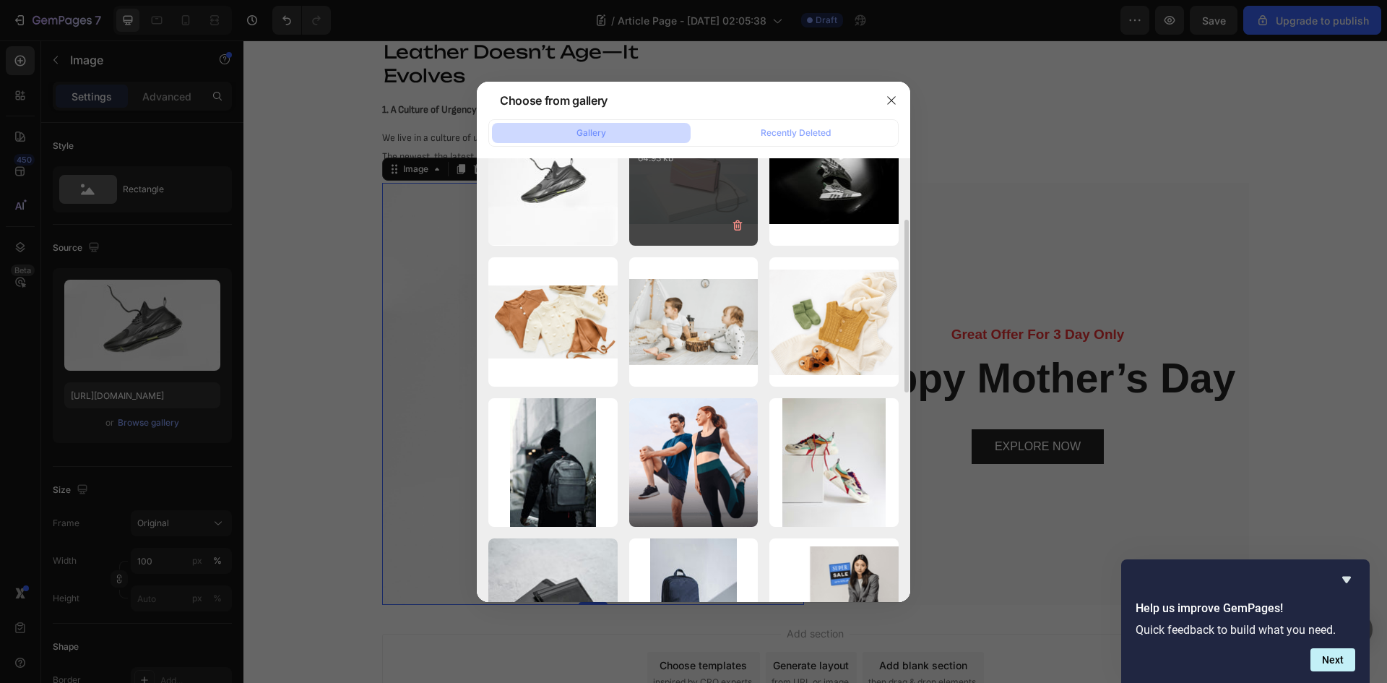
scroll to position [195, 0]
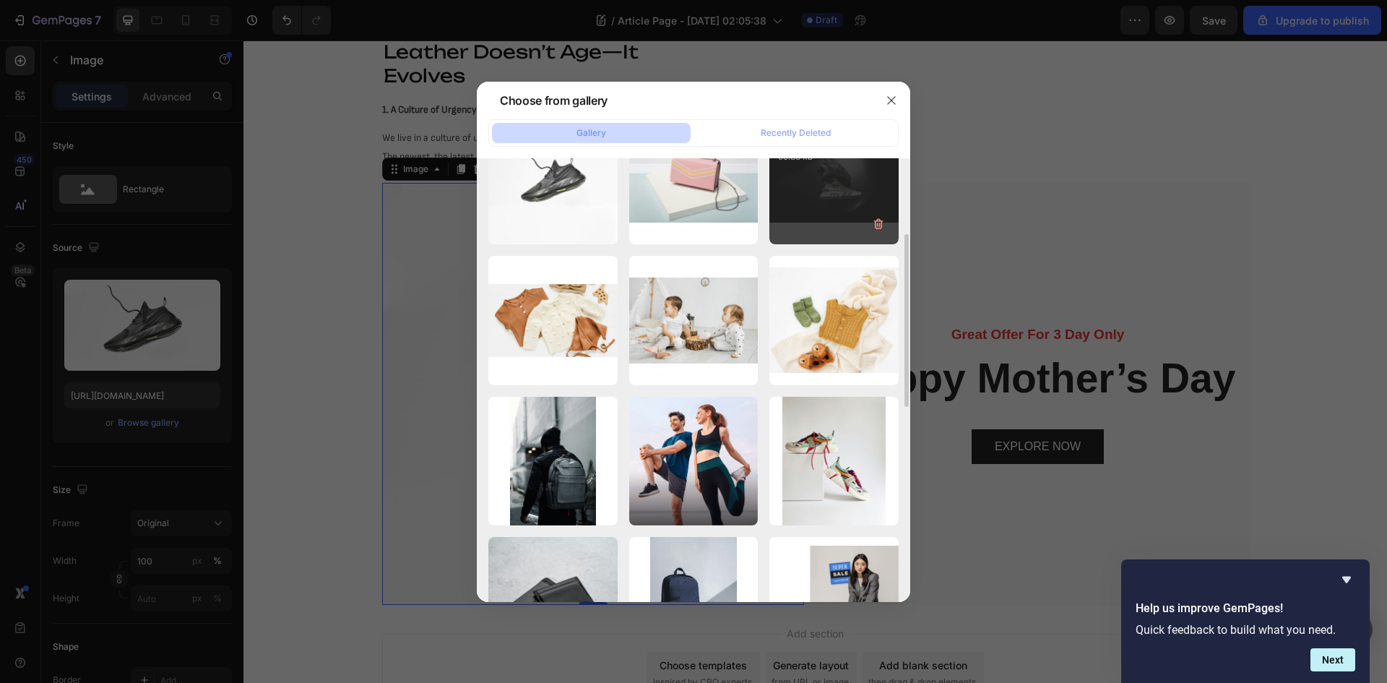
click at [860, 183] on div "fachry-[PERSON_NAME]...1).jpg 59.83 kb" at bounding box center [833, 179] width 129 height 129
type input "[URL][DOMAIN_NAME]"
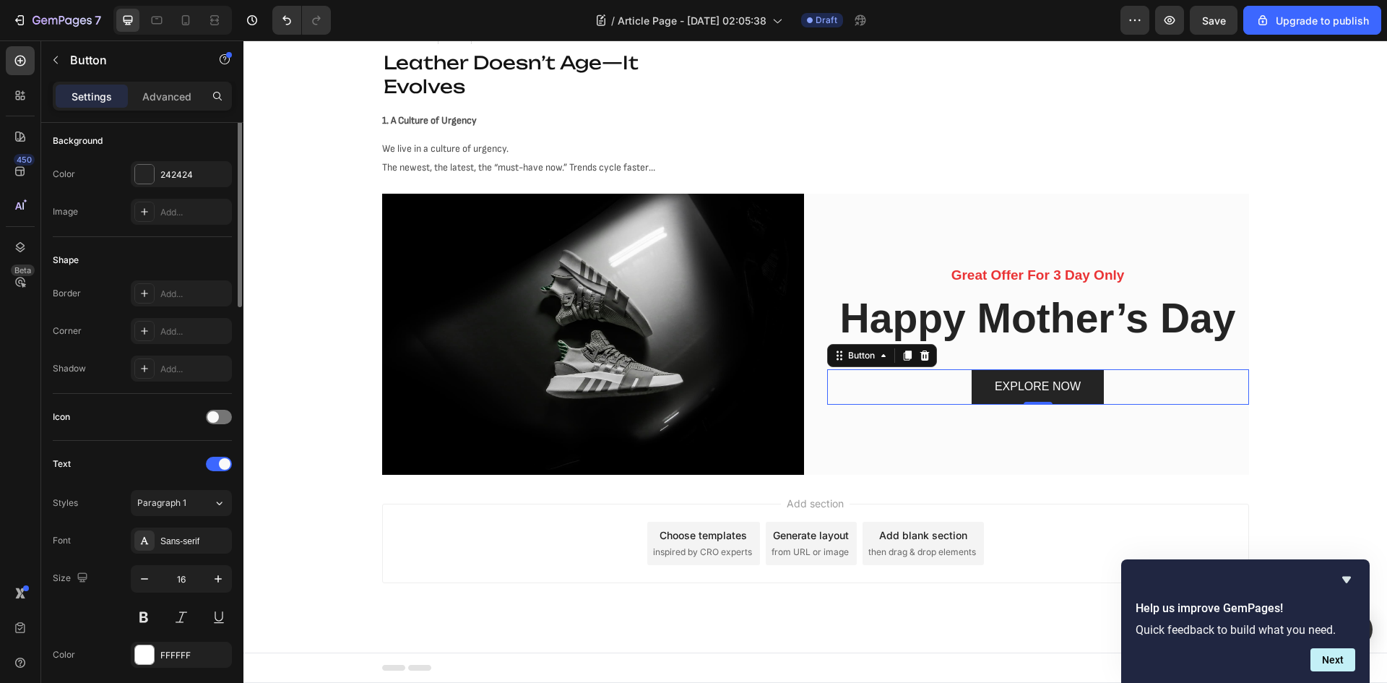
scroll to position [0, 0]
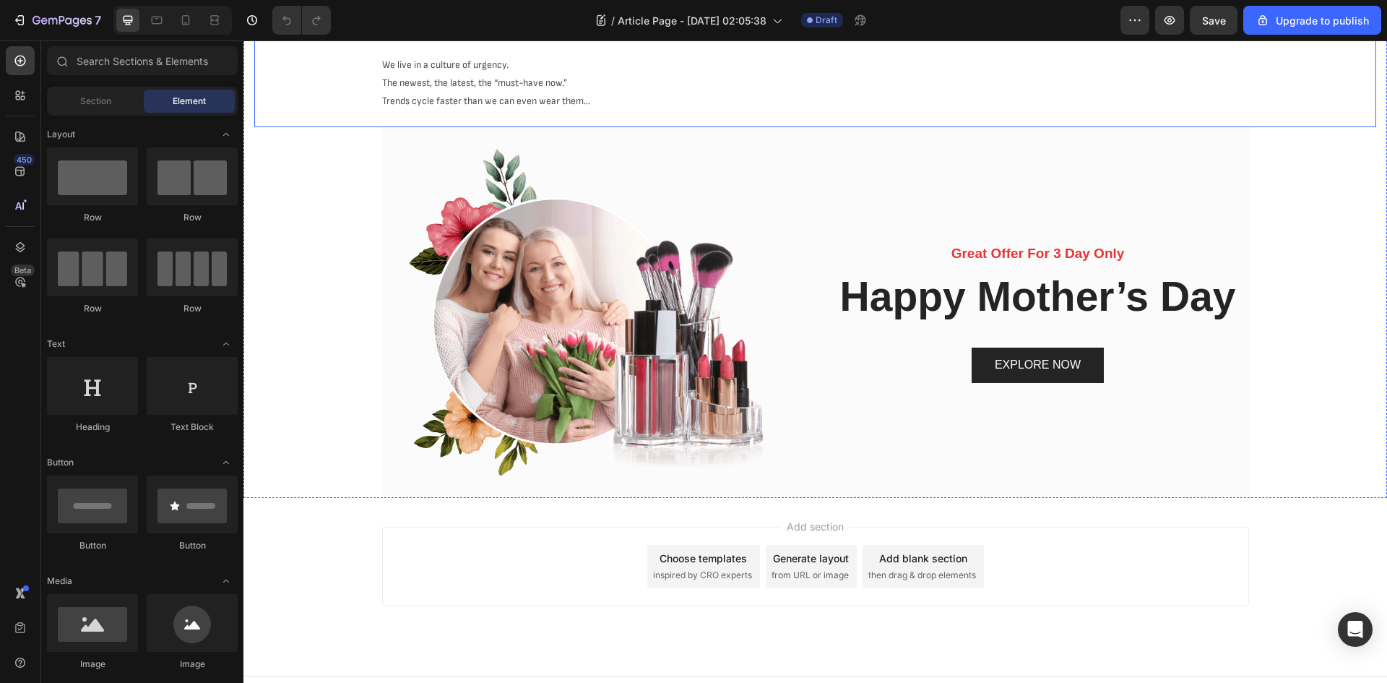
scroll to position [993, 0]
